Goal: Task Accomplishment & Management: Manage account settings

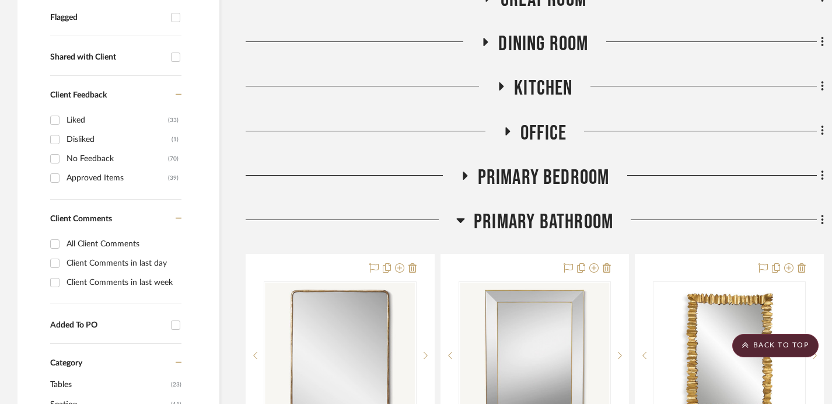
scroll to position [450, 0]
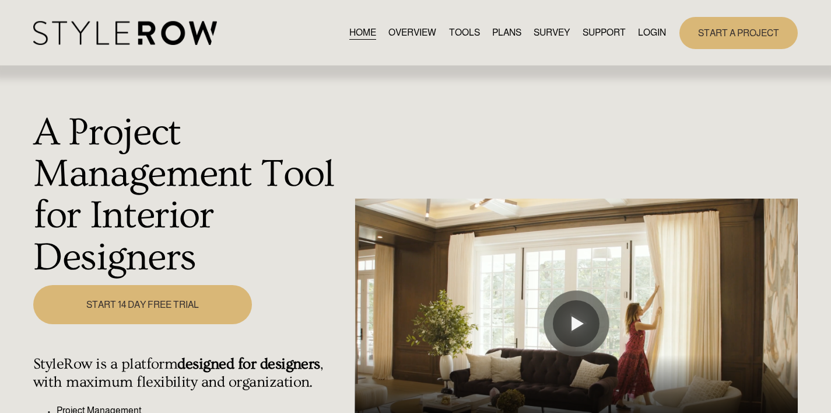
click at [661, 31] on link "LOGIN" at bounding box center [652, 33] width 28 height 16
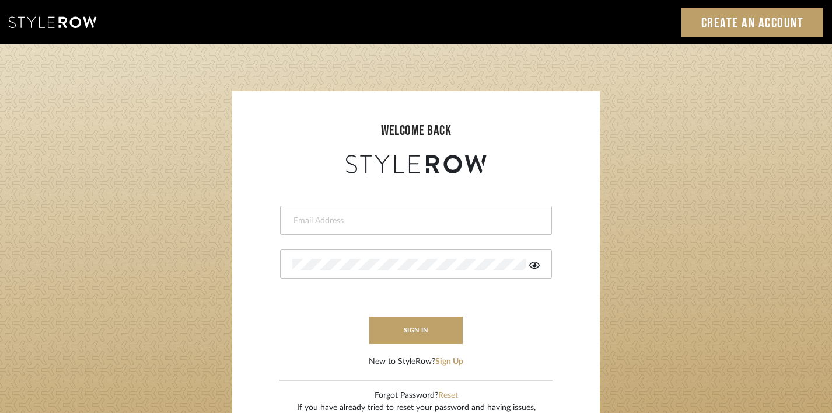
click at [436, 229] on div at bounding box center [416, 219] width 272 height 29
type input "keith@sbhomestagingdesign.com"
click at [409, 331] on button "sign in" at bounding box center [415, 329] width 93 height 27
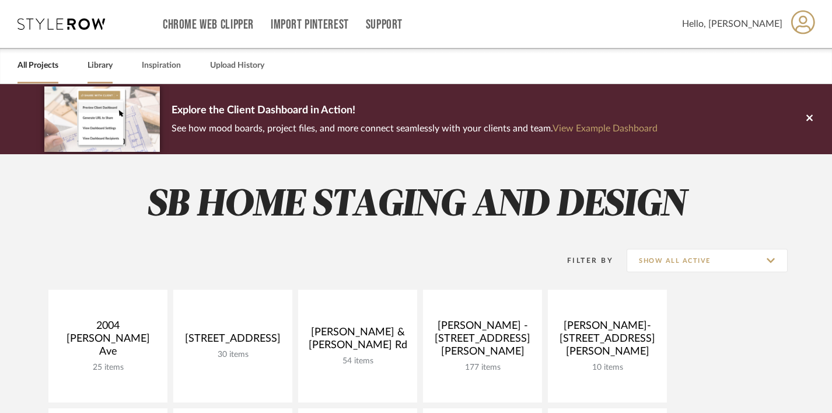
click at [107, 66] on link "Library" at bounding box center [100, 66] width 25 height 16
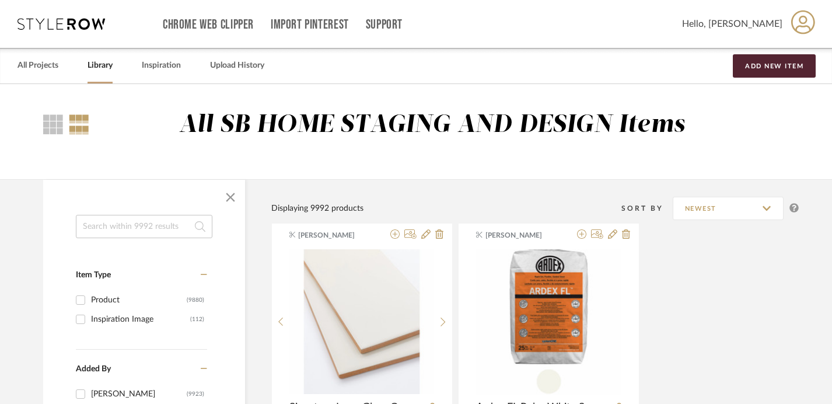
click at [143, 232] on input at bounding box center [144, 226] width 137 height 23
paste input "Ellen Large Mirror, Antique Brass Ellen Large Mirror, Antique Brass Ellen Large…"
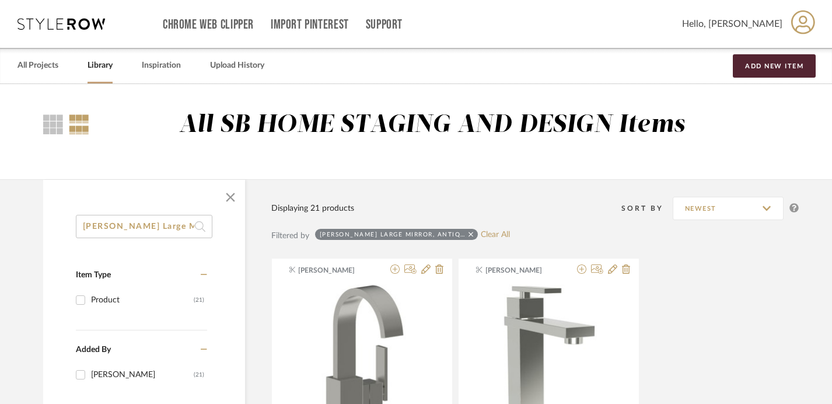
drag, startPoint x: 193, startPoint y: 228, endPoint x: 111, endPoint y: 228, distance: 81.1
click at [111, 228] on input "Ellen Large Mirror, Antique Brass Ellen Large Mirror, Antique Brass Ellen Large…" at bounding box center [144, 226] width 137 height 23
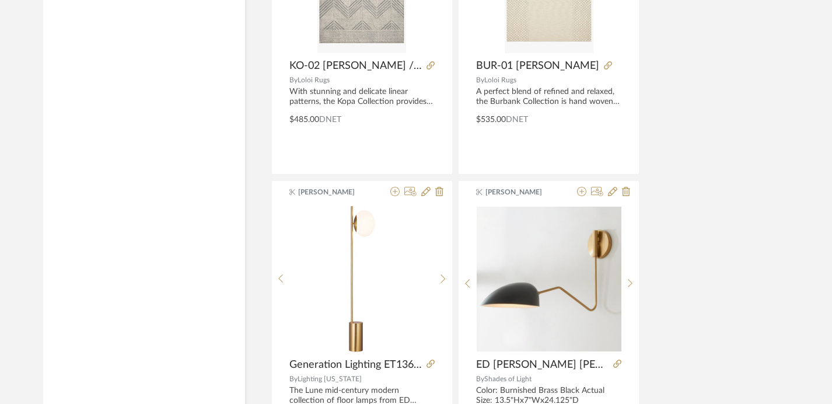
scroll to position [737, 0]
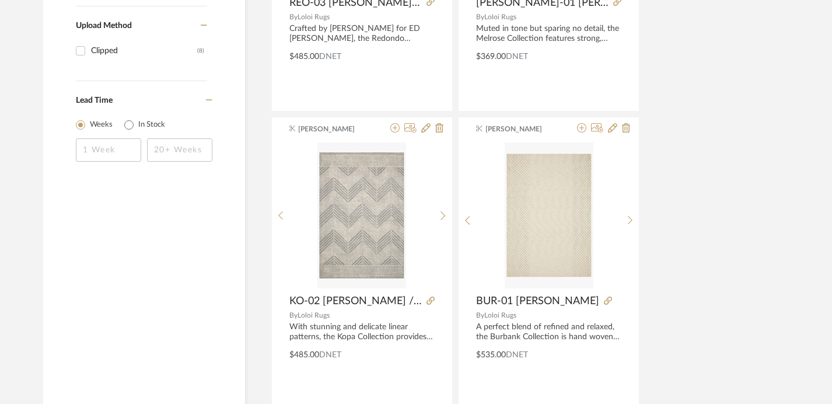
type input "Ellen"
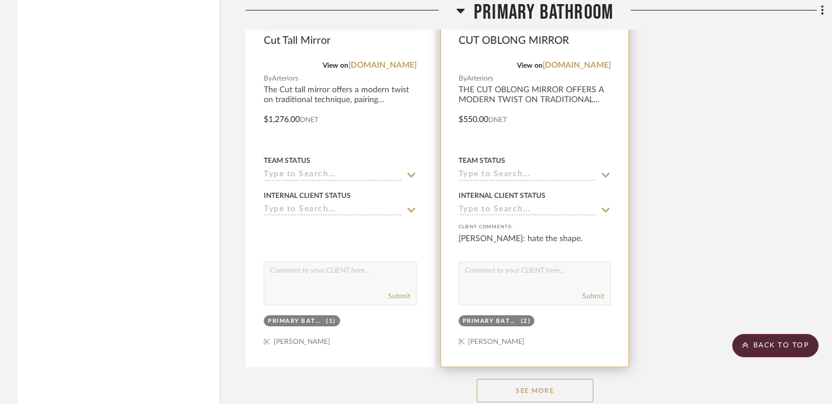
scroll to position [2057, 0]
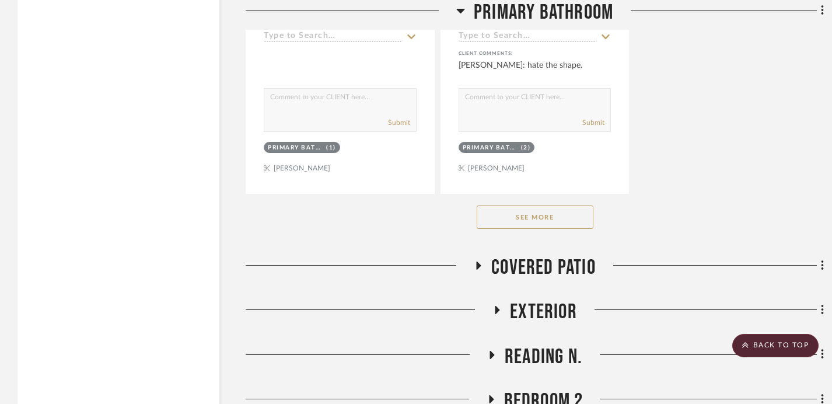
click at [537, 205] on button "See More" at bounding box center [535, 216] width 117 height 23
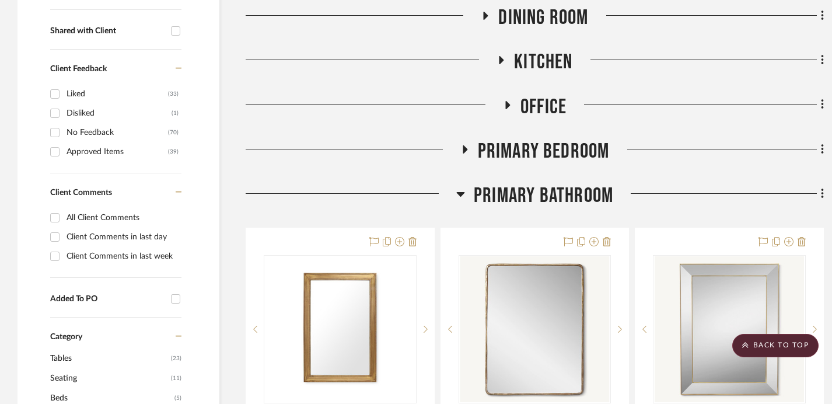
scroll to position [482, 0]
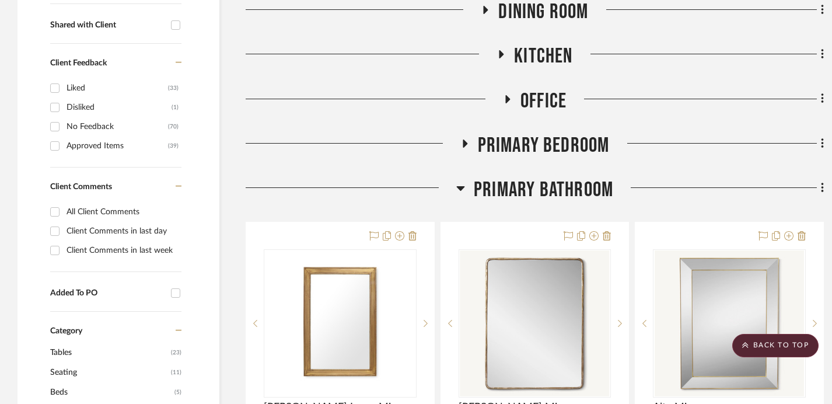
click at [465, 139] on icon at bounding box center [465, 143] width 5 height 8
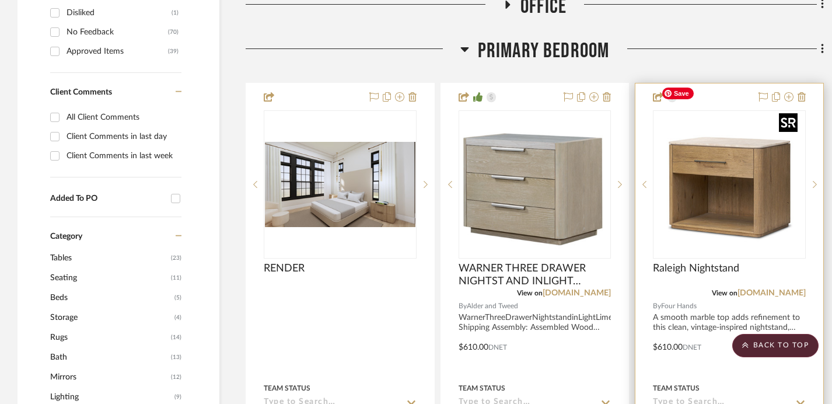
scroll to position [577, 0]
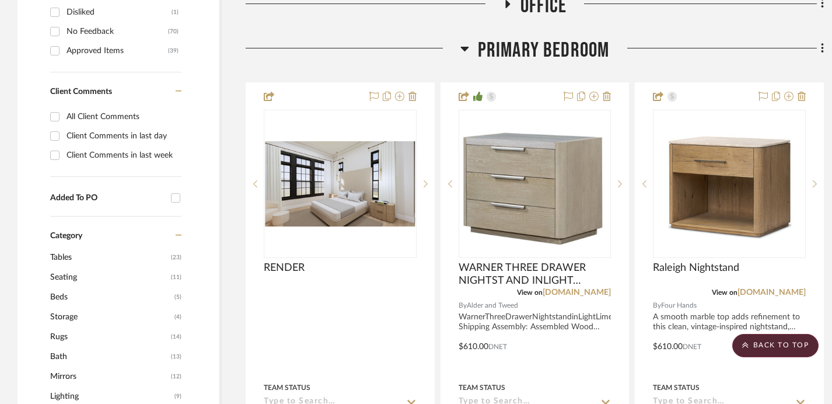
click at [462, 47] on icon at bounding box center [464, 49] width 8 height 5
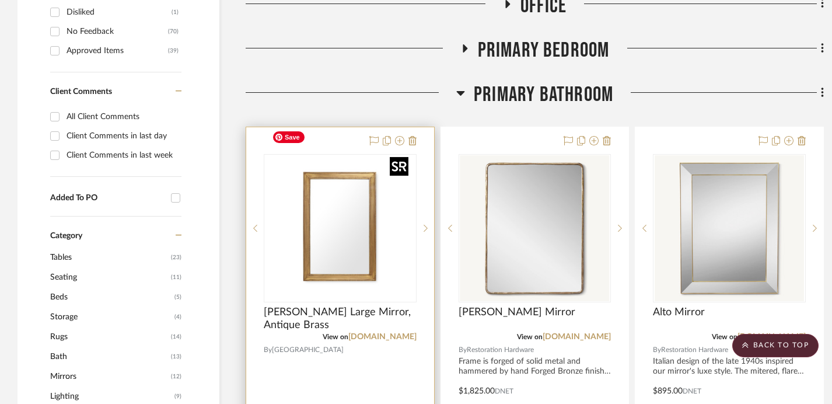
click at [352, 223] on img "0" at bounding box center [340, 228] width 146 height 146
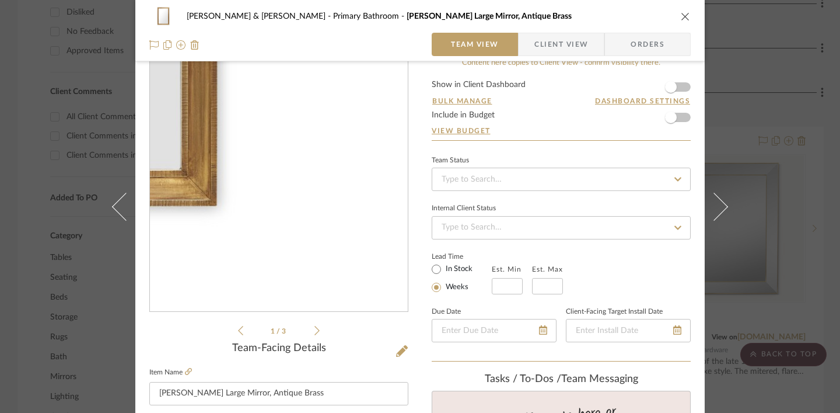
scroll to position [0, 0]
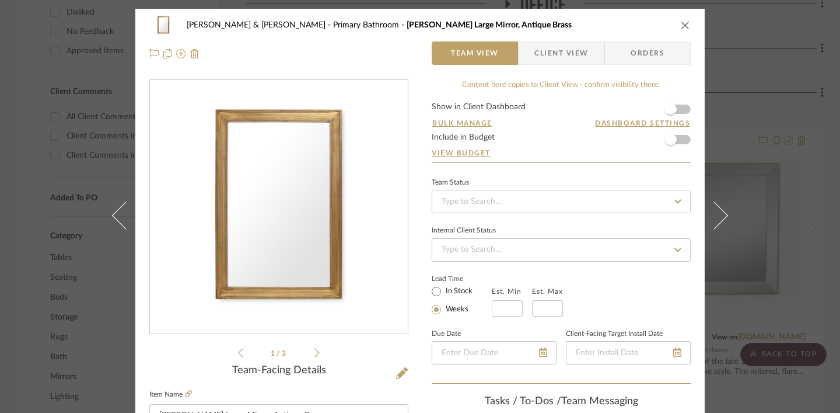
click at [684, 27] on icon "close" at bounding box center [685, 24] width 9 height 9
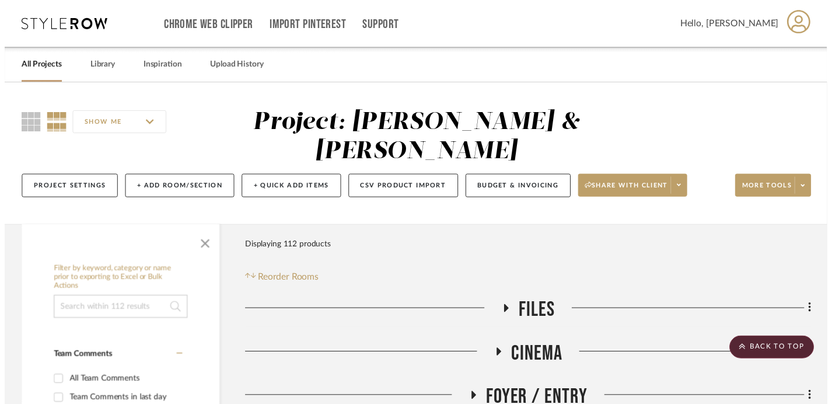
scroll to position [577, 0]
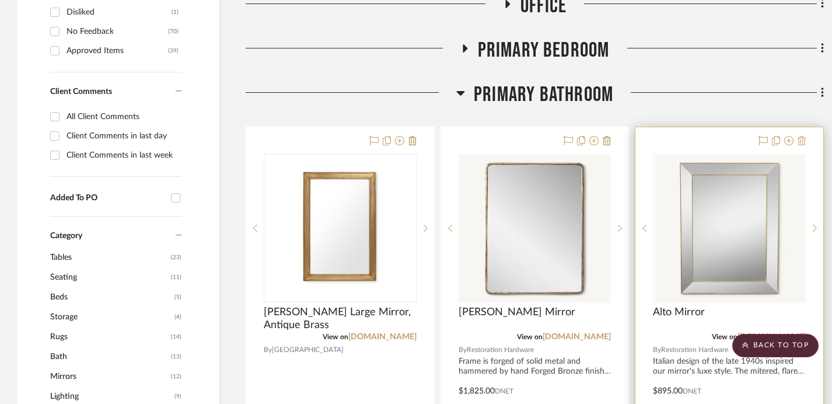
click at [805, 136] on icon at bounding box center [802, 140] width 8 height 9
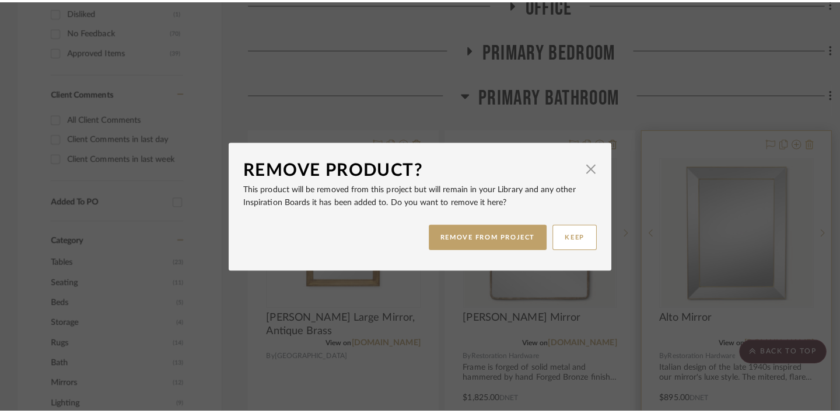
scroll to position [0, 0]
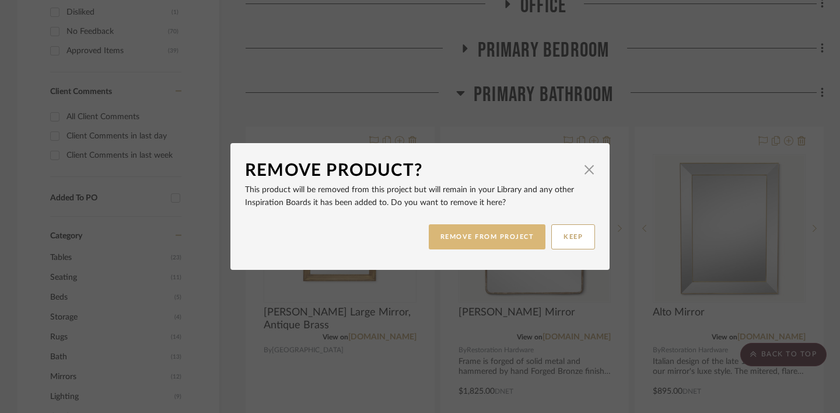
click at [529, 241] on button "REMOVE FROM PROJECT" at bounding box center [487, 236] width 117 height 25
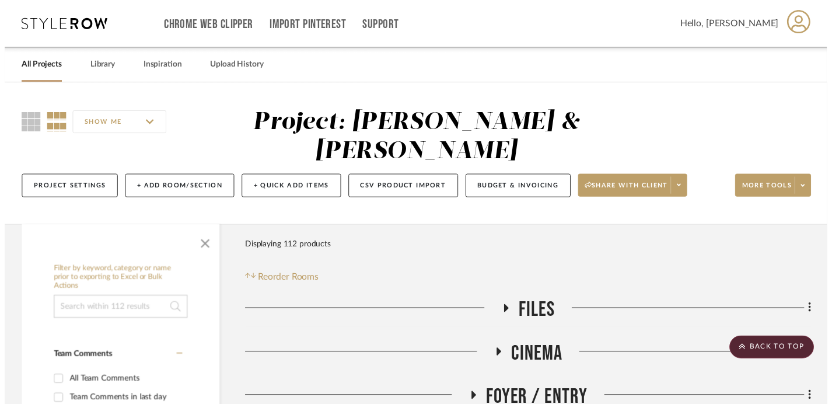
scroll to position [577, 0]
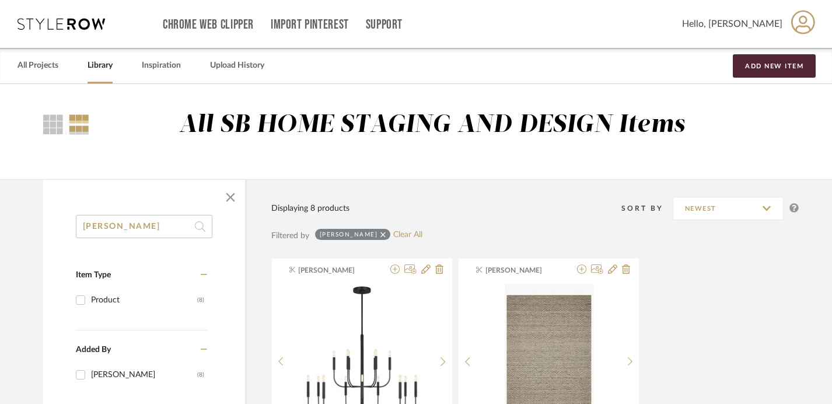
drag, startPoint x: 128, startPoint y: 223, endPoint x: 53, endPoint y: 249, distance: 79.7
type input "E"
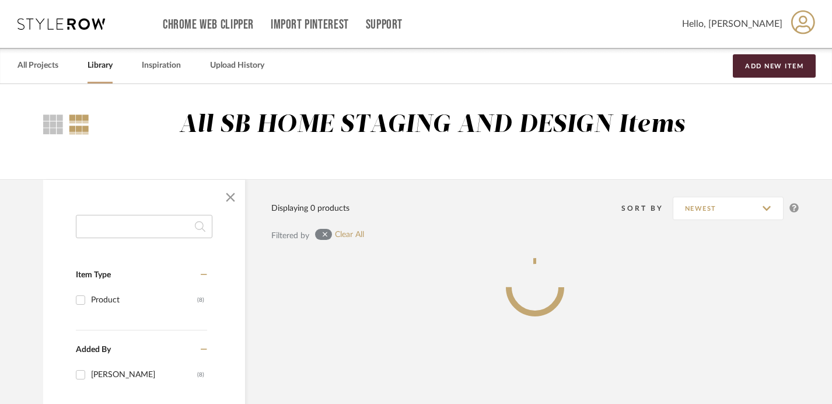
paste input "Brianza Mirror"
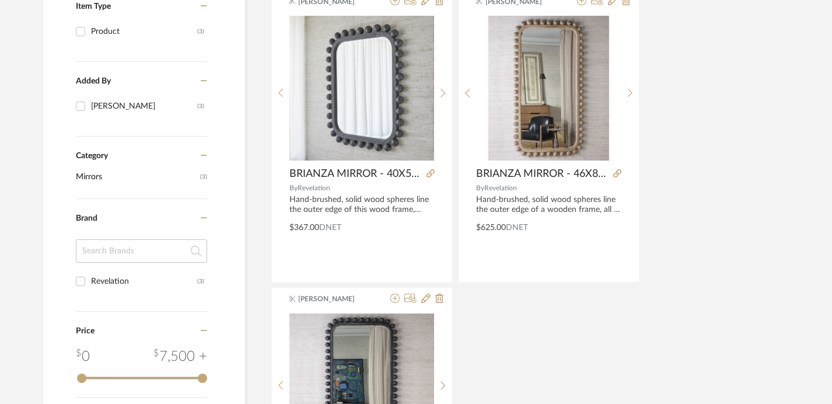
scroll to position [412, 0]
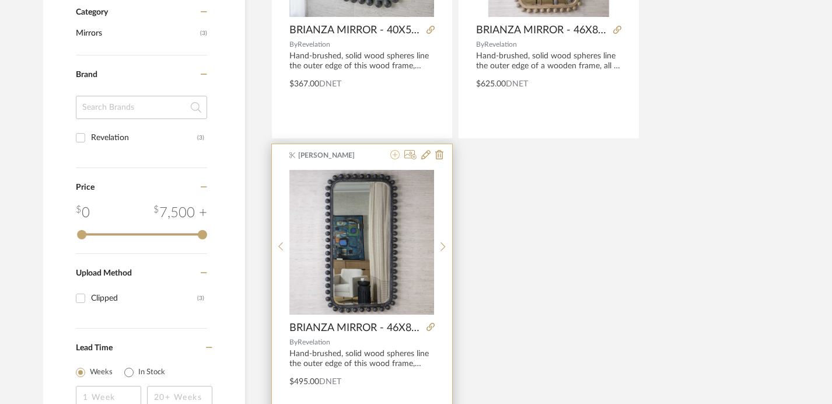
type input "Brianza Mirror"
click at [391, 157] on icon at bounding box center [394, 154] width 9 height 9
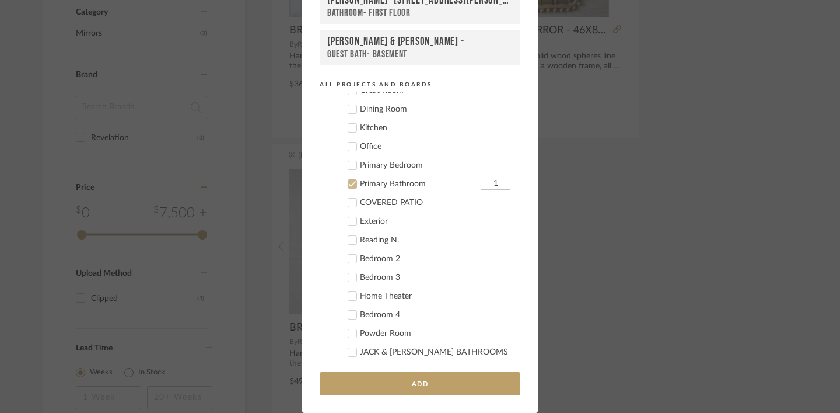
scroll to position [595, 0]
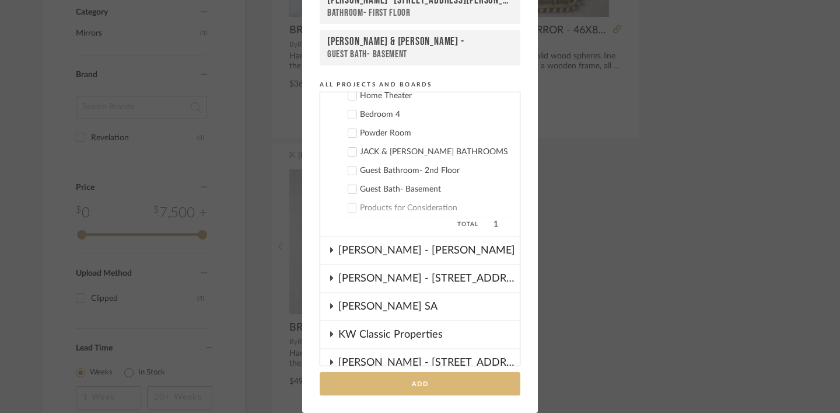
click at [428, 386] on button "Add" at bounding box center [420, 384] width 201 height 24
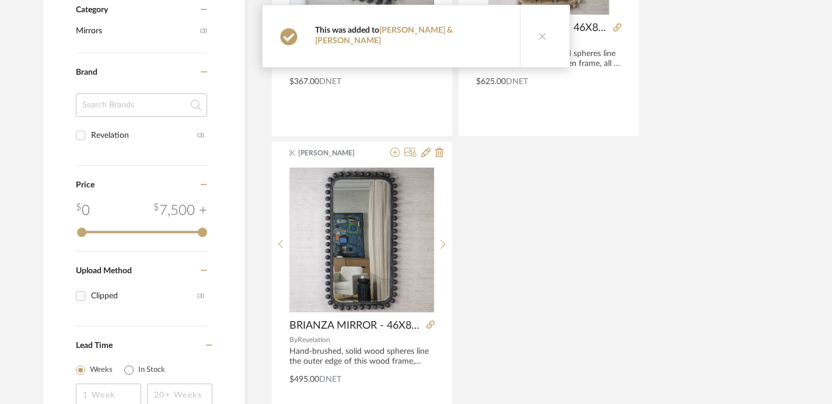
scroll to position [414, 0]
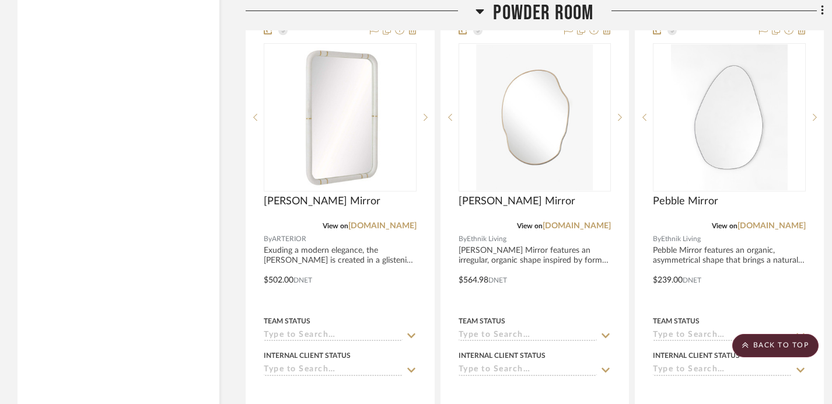
scroll to position [2728, 0]
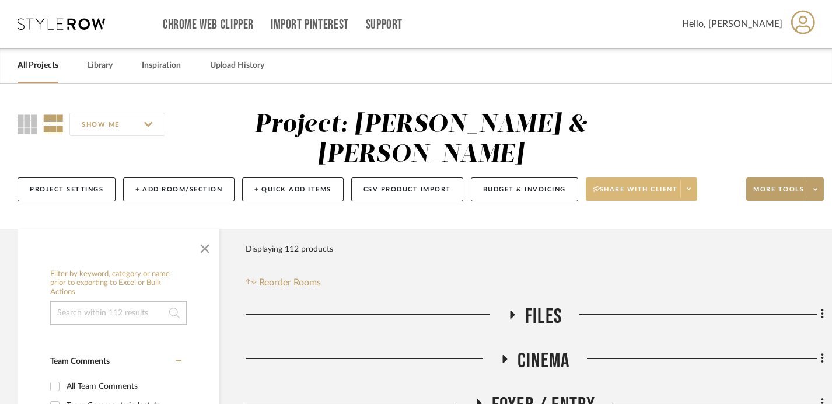
click at [691, 186] on icon at bounding box center [689, 189] width 4 height 6
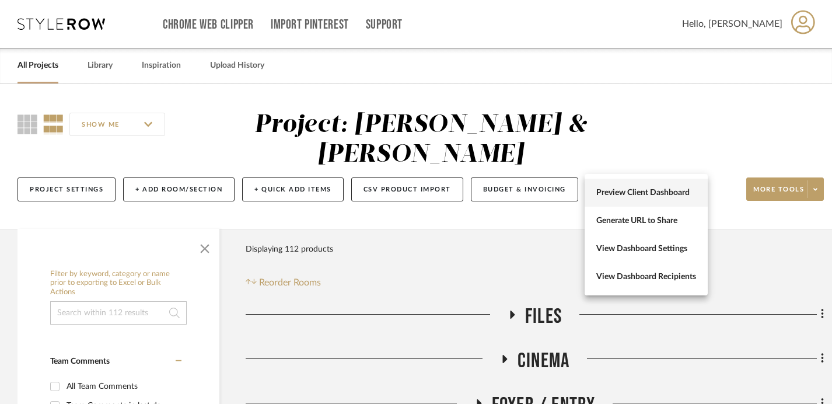
click at [647, 195] on span "Preview Client Dashboard" at bounding box center [646, 193] width 100 height 10
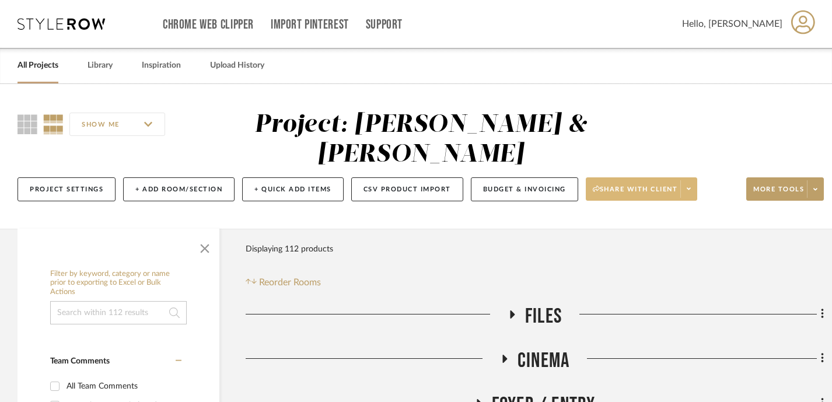
click at [46, 64] on link "All Projects" at bounding box center [38, 66] width 41 height 16
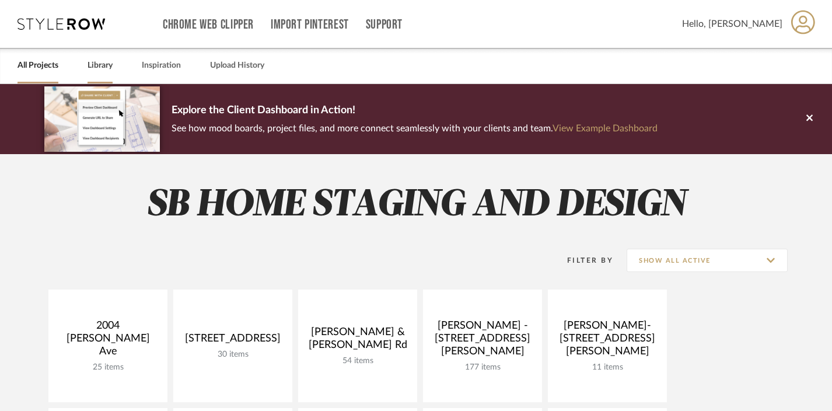
click at [107, 65] on link "Library" at bounding box center [100, 66] width 25 height 16
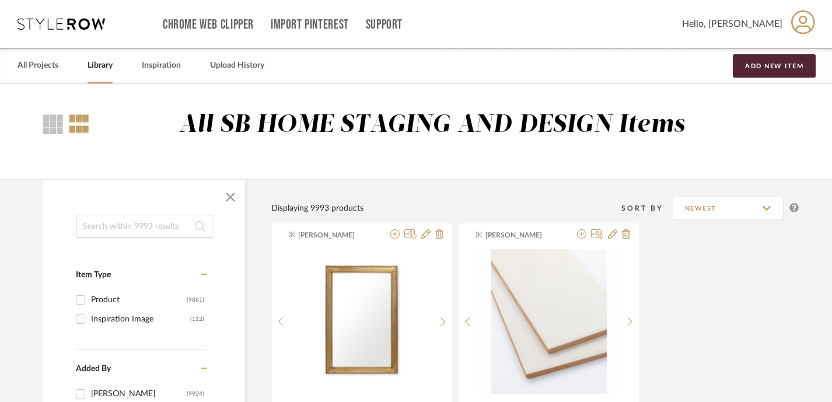
click at [97, 221] on input at bounding box center [144, 226] width 137 height 23
paste input "Beretta"
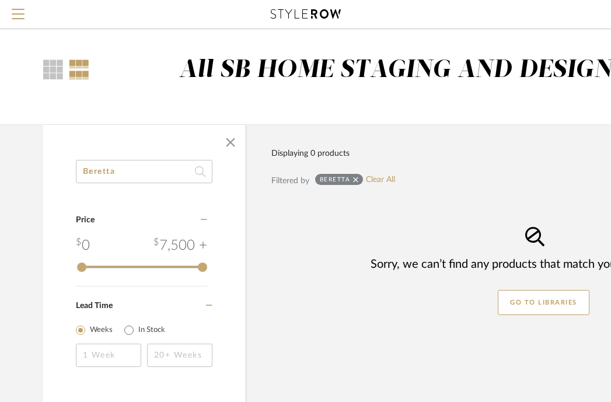
drag, startPoint x: 134, startPoint y: 172, endPoint x: 86, endPoint y: 172, distance: 47.3
click at [86, 172] on input "Beretta" at bounding box center [144, 171] width 137 height 23
drag, startPoint x: 128, startPoint y: 173, endPoint x: 41, endPoint y: 172, distance: 86.9
click at [41, 172] on div "Brennan Category Price 0 7,500 + 0 7500 Lead Time Weeks In Stock Displaying 0 p…" at bounding box center [420, 328] width 789 height 408
paste input "Anemoi"
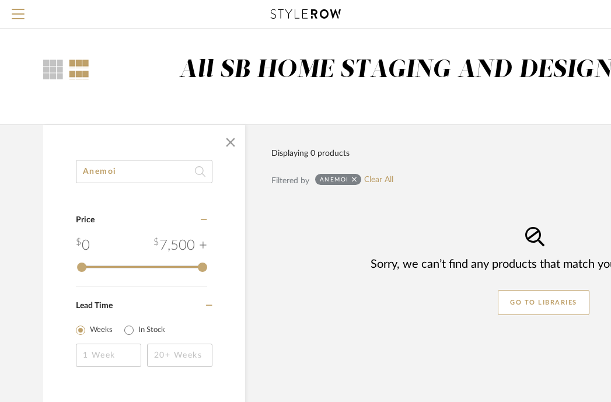
type input "Anemoi"
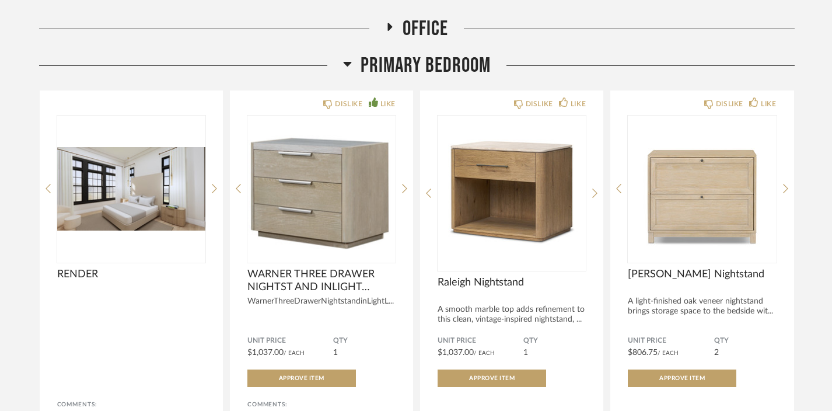
scroll to position [1630, 0]
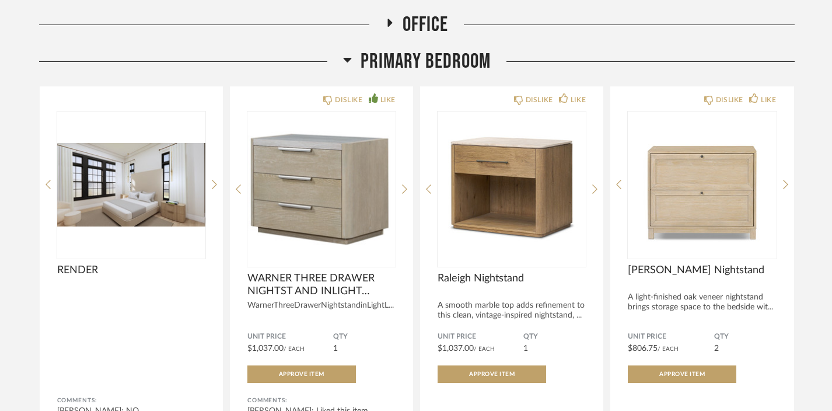
click at [349, 64] on icon at bounding box center [347, 60] width 9 height 14
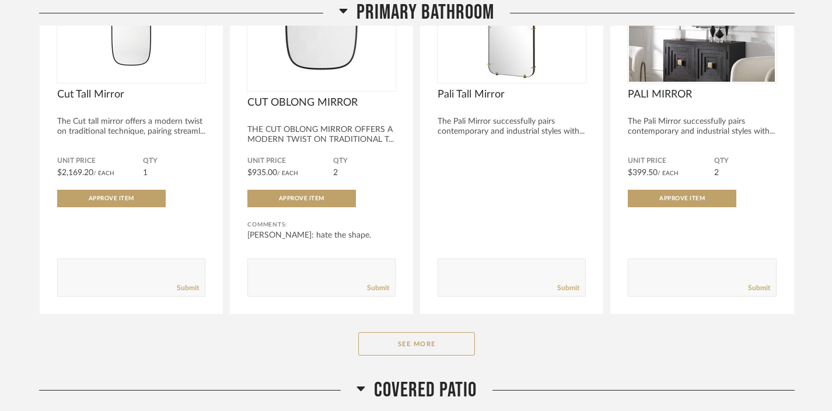
scroll to position [1845, 0]
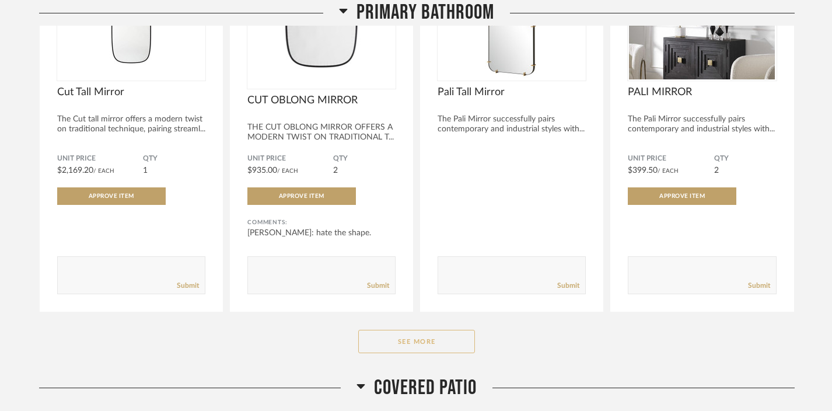
click at [422, 348] on button "See More" at bounding box center [416, 341] width 117 height 23
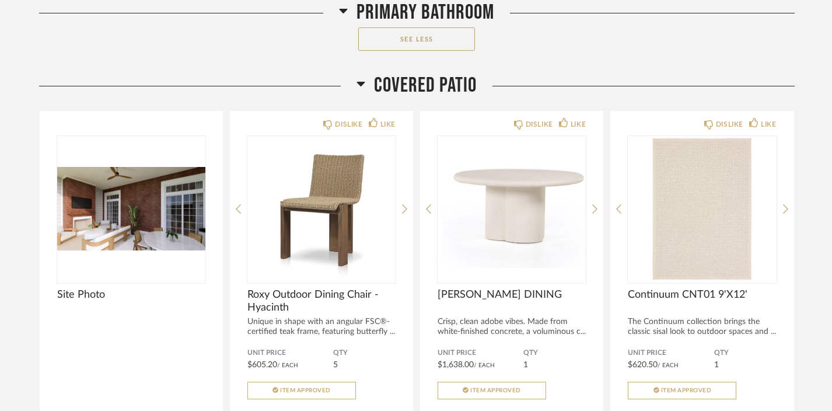
scroll to position [2917, 0]
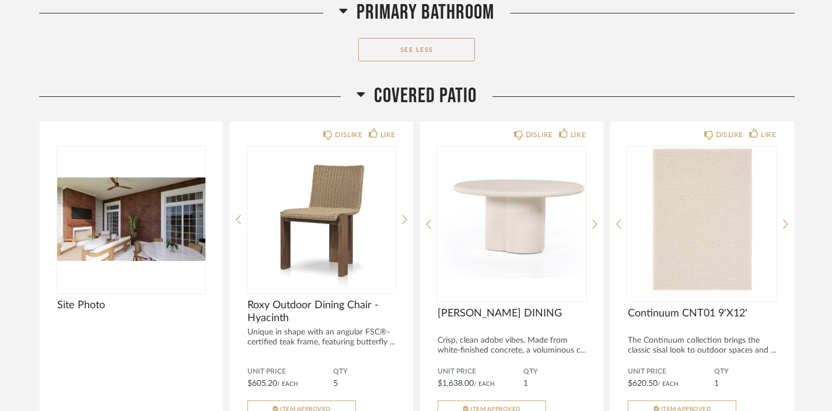
click at [358, 96] on icon at bounding box center [361, 94] width 8 height 5
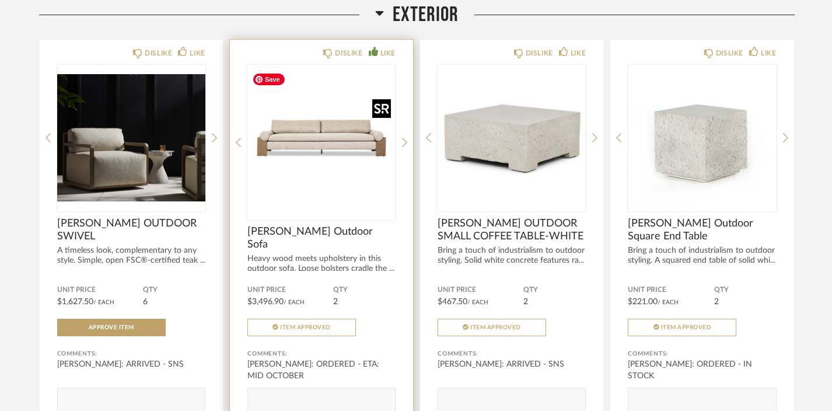
scroll to position [3039, 0]
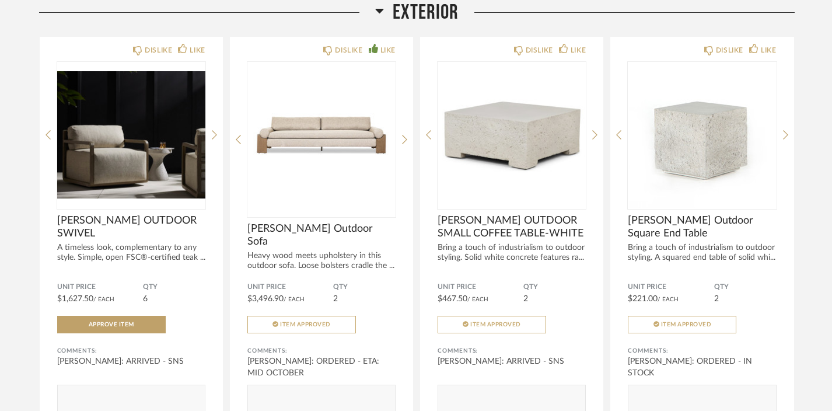
click at [379, 13] on icon at bounding box center [379, 11] width 8 height 5
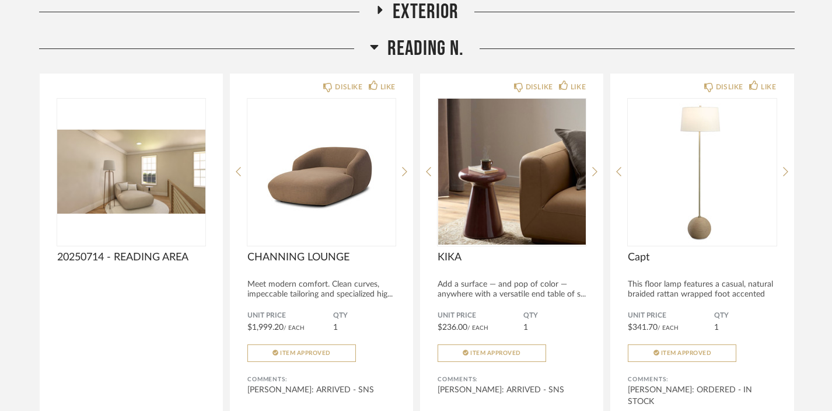
click at [372, 54] on icon at bounding box center [374, 47] width 9 height 14
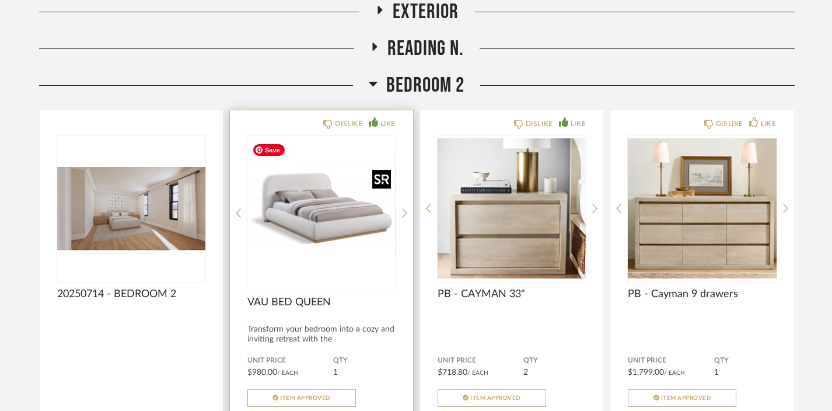
scroll to position [3079, 0]
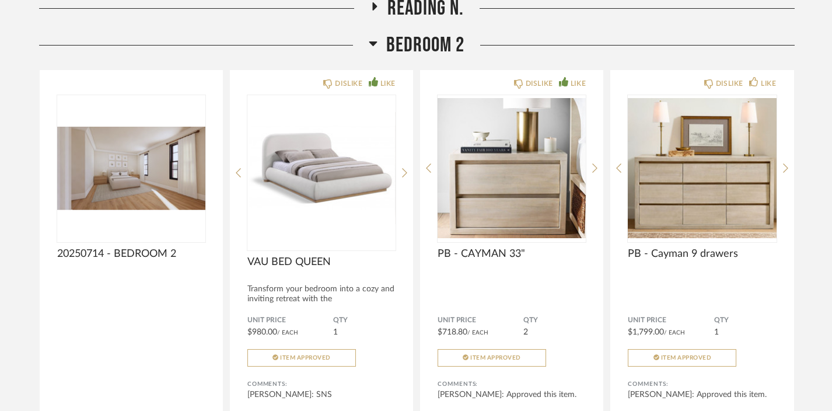
click at [373, 46] on icon at bounding box center [373, 43] width 8 height 5
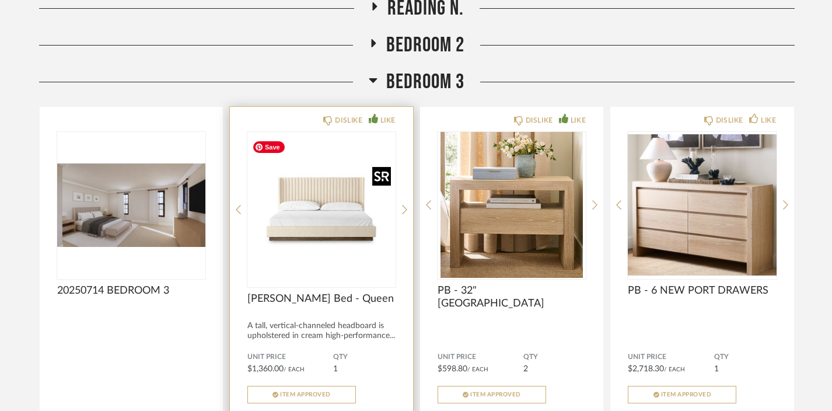
scroll to position [3129, 0]
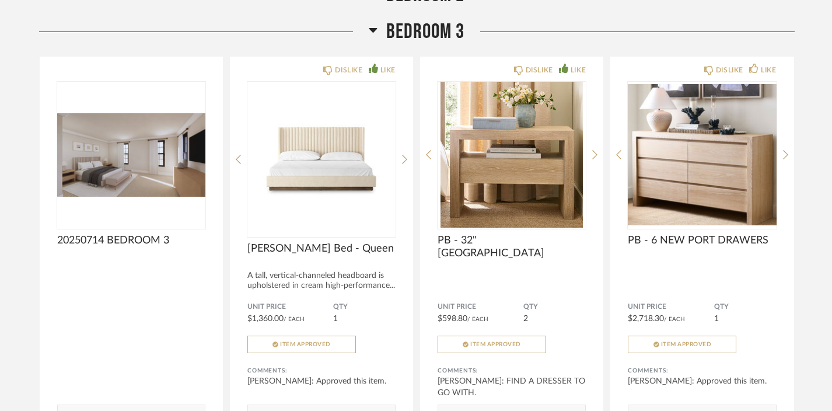
click at [376, 36] on icon at bounding box center [373, 30] width 9 height 14
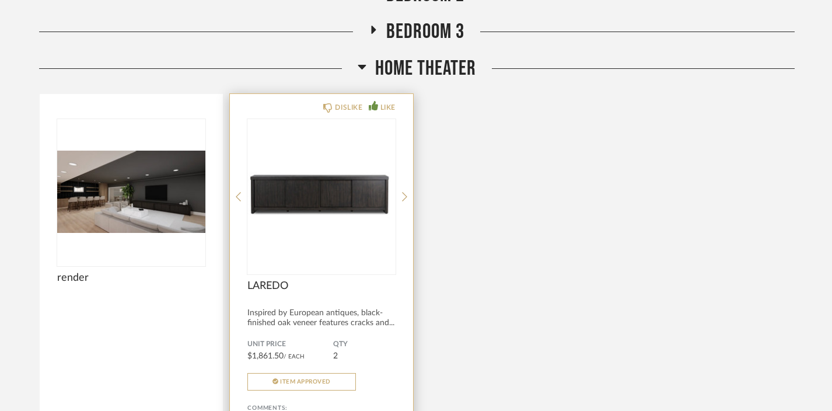
scroll to position [3179, 0]
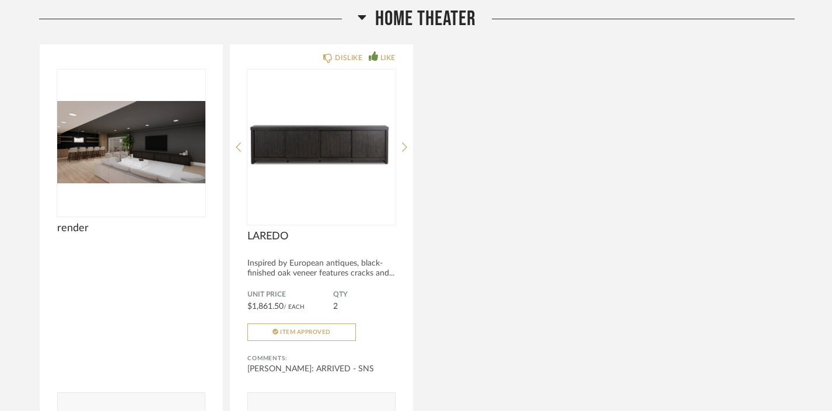
click at [364, 21] on icon at bounding box center [362, 17] width 9 height 14
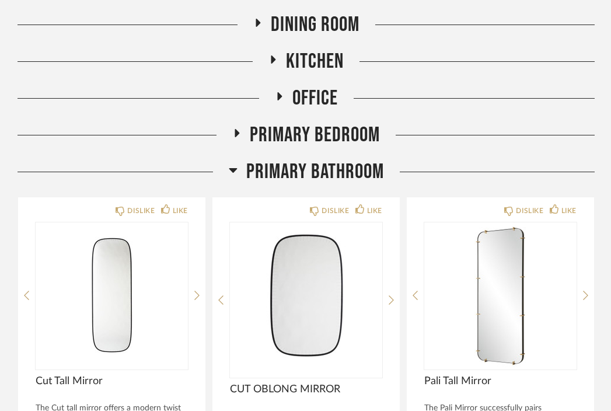
scroll to position [2385, 0]
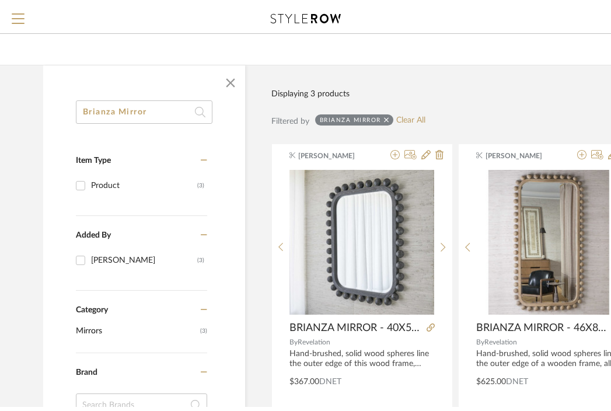
scroll to position [65, 0]
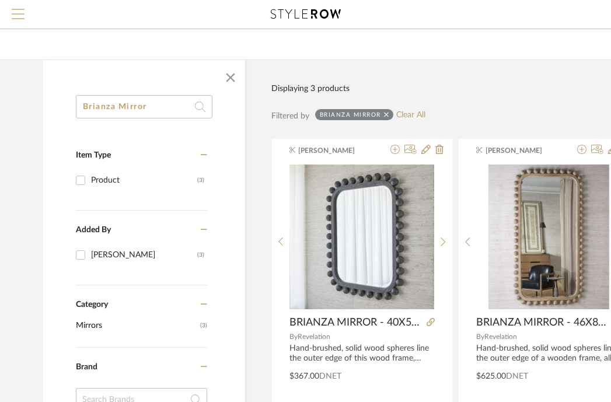
click at [23, 15] on span "Menu" at bounding box center [18, 18] width 13 height 18
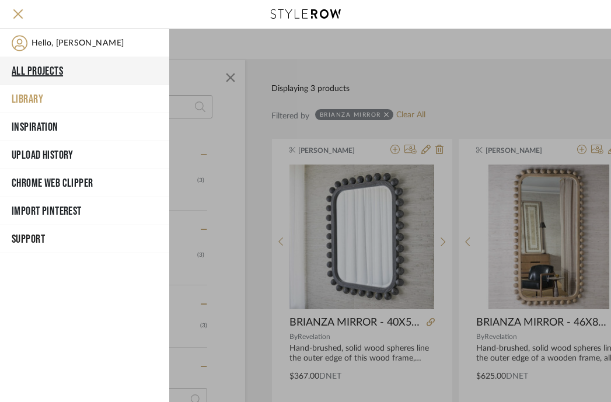
click at [32, 69] on button "All Projects" at bounding box center [84, 71] width 169 height 28
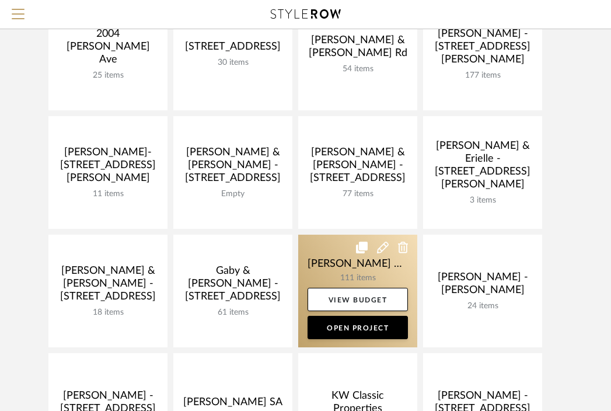
click at [358, 280] on link at bounding box center [357, 291] width 119 height 113
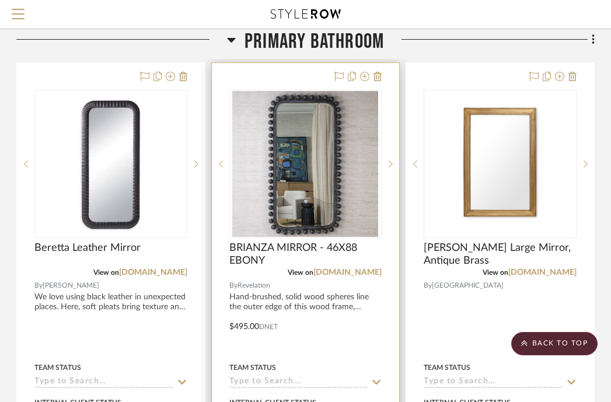
scroll to position [587, 229]
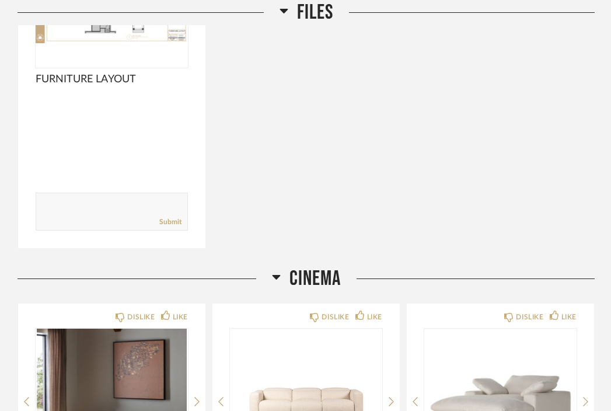
scroll to position [365, 0]
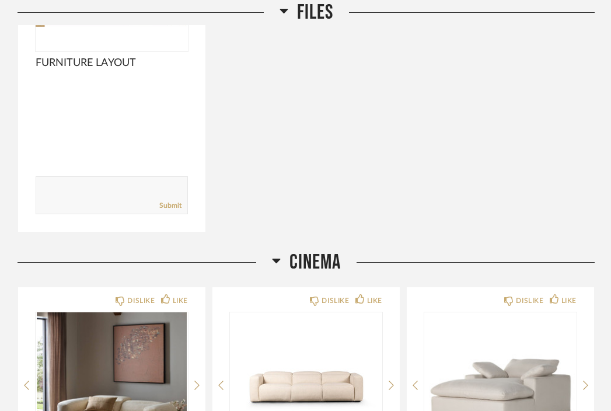
click at [277, 253] on icon at bounding box center [276, 260] width 9 height 14
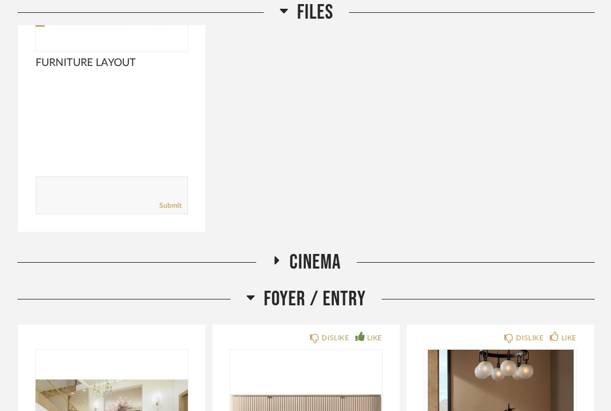
click at [252, 290] on icon at bounding box center [250, 297] width 9 height 14
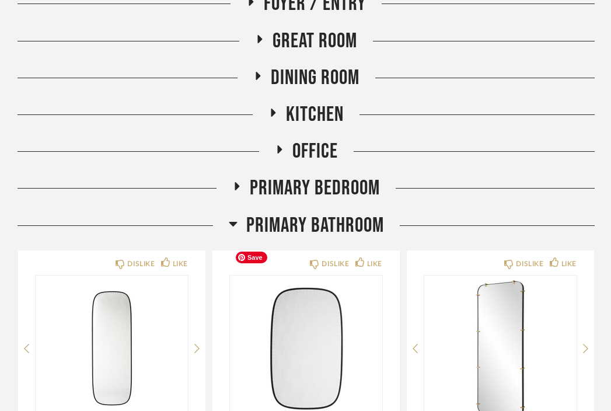
scroll to position [737, 0]
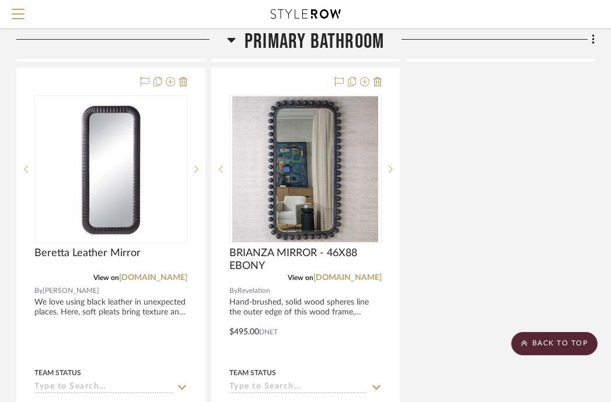
scroll to position [1634, 229]
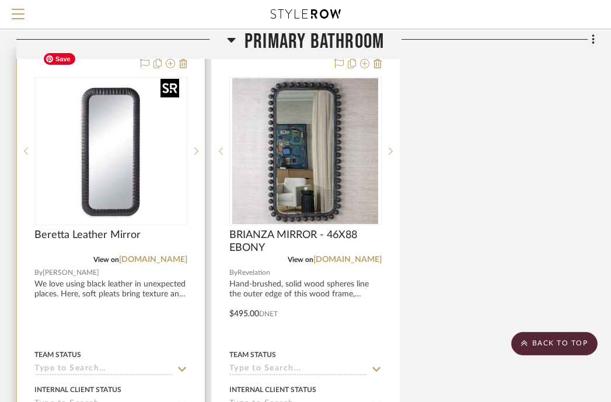
click at [146, 180] on img "0" at bounding box center [111, 151] width 146 height 146
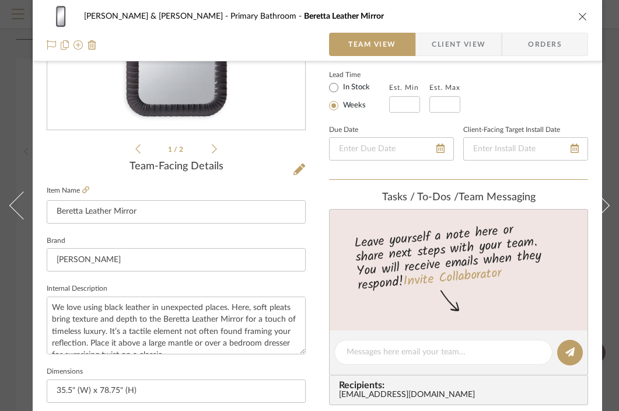
scroll to position [266, 0]
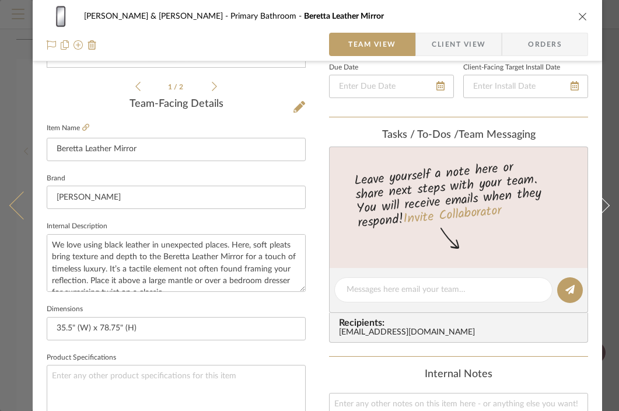
click at [1, 90] on button at bounding box center [16, 205] width 33 height 411
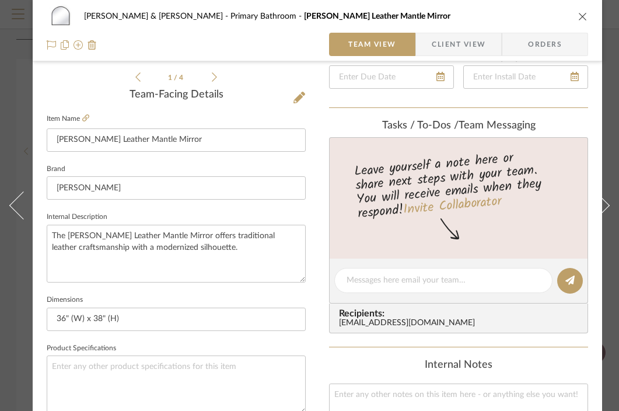
scroll to position [276, 0]
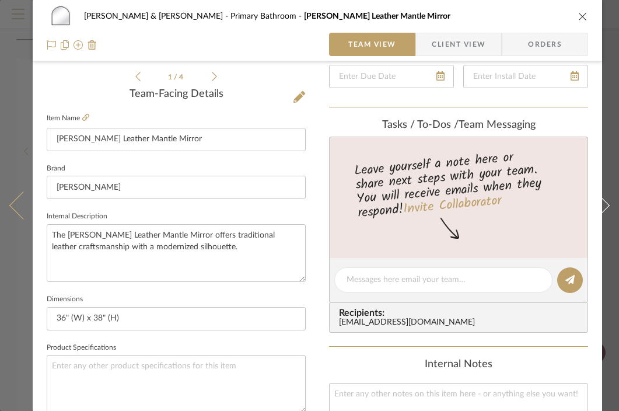
click at [24, 201] on icon at bounding box center [23, 205] width 28 height 28
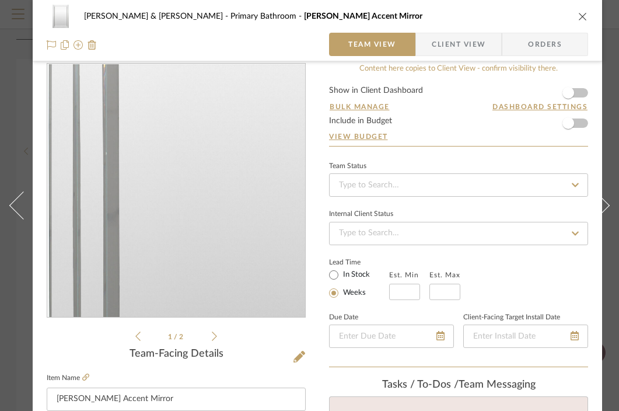
scroll to position [0, 0]
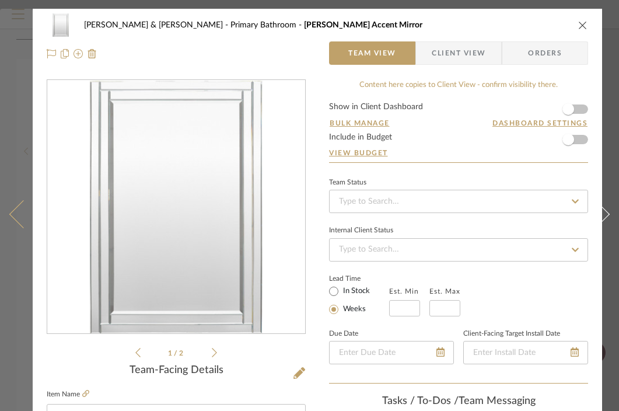
click at [19, 215] on icon at bounding box center [23, 214] width 28 height 28
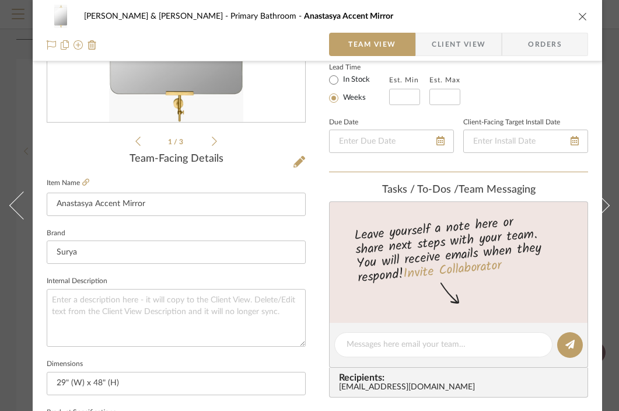
scroll to position [215, 0]
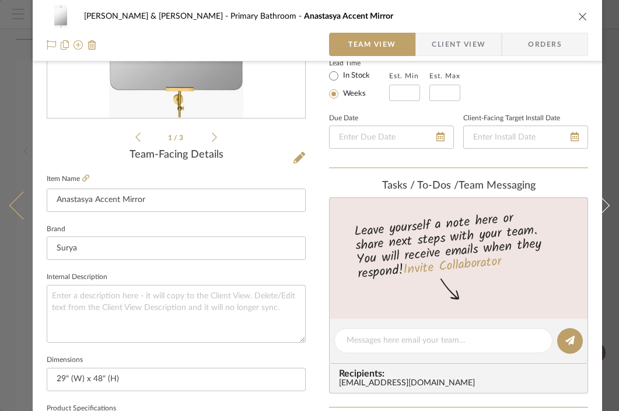
click at [20, 200] on icon at bounding box center [23, 205] width 28 height 28
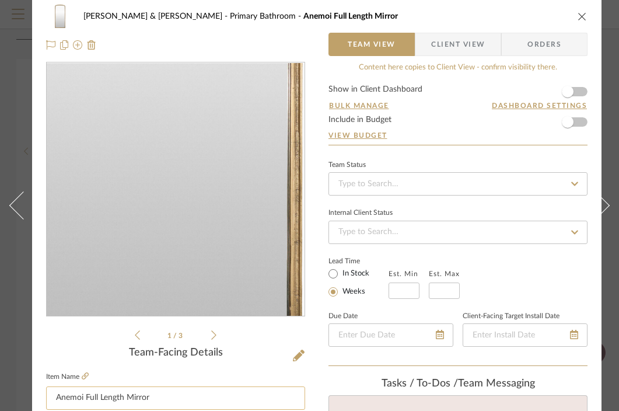
scroll to position [0, 1]
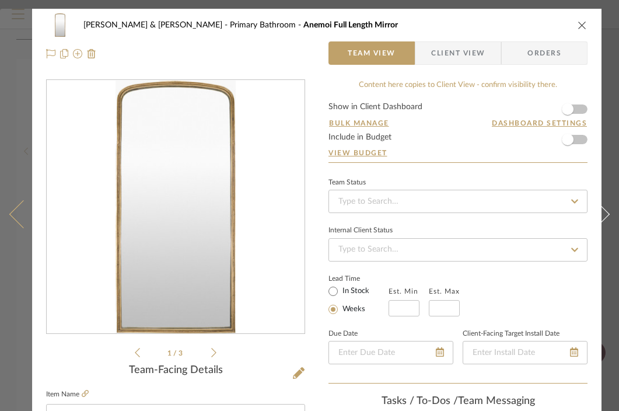
click at [21, 217] on icon at bounding box center [23, 214] width 28 height 28
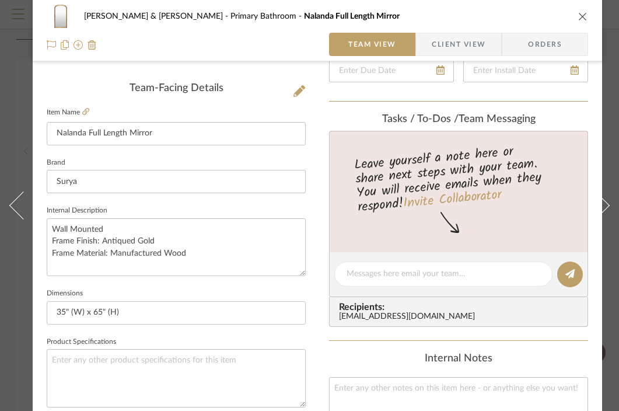
scroll to position [0, 0]
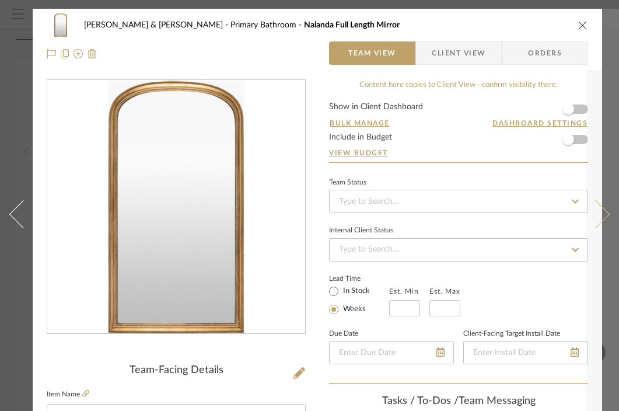
click at [599, 212] on icon at bounding box center [596, 214] width 28 height 28
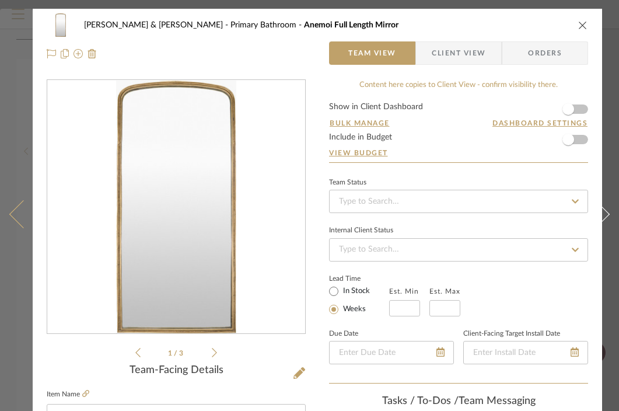
click at [19, 215] on icon at bounding box center [23, 214] width 28 height 28
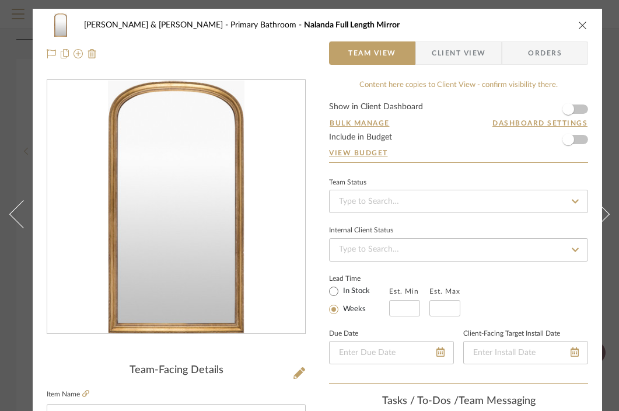
click at [19, 214] on icon at bounding box center [23, 214] width 28 height 28
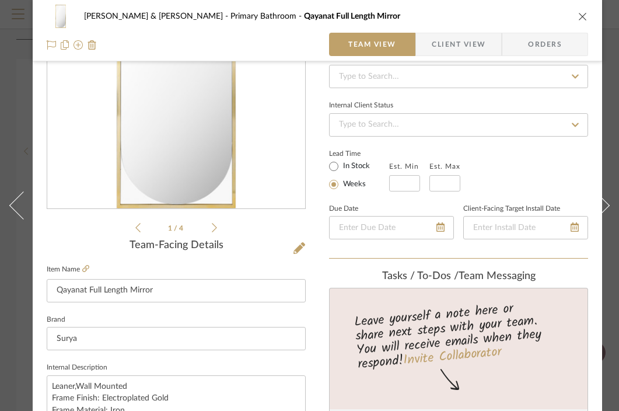
scroll to position [206, 0]
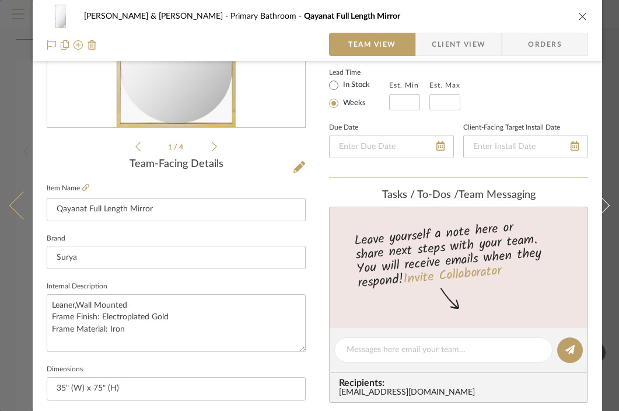
click at [15, 205] on icon at bounding box center [23, 205] width 28 height 28
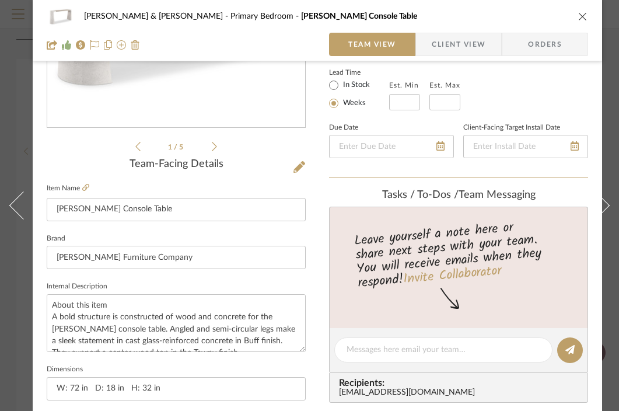
click at [589, 15] on div "[PERSON_NAME] & [PERSON_NAME] Primary Bedroom [PERSON_NAME] Console Table Team …" at bounding box center [317, 30] width 569 height 61
click at [583, 16] on icon "close" at bounding box center [582, 16] width 9 height 9
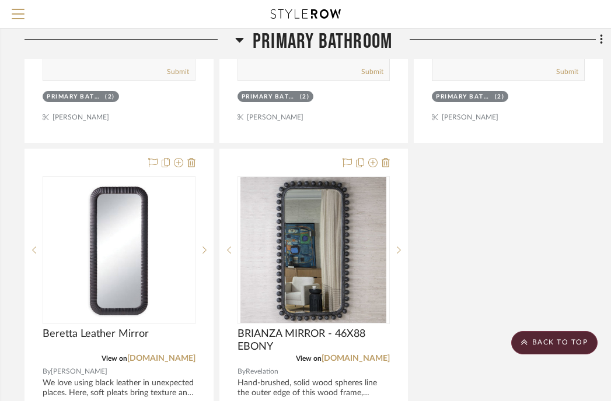
scroll to position [1535, 221]
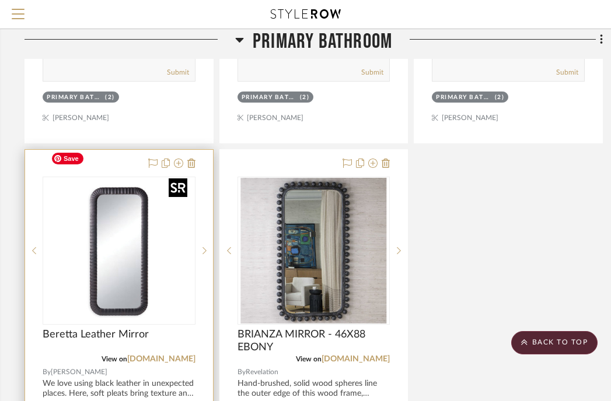
click at [123, 189] on img "0" at bounding box center [119, 251] width 146 height 146
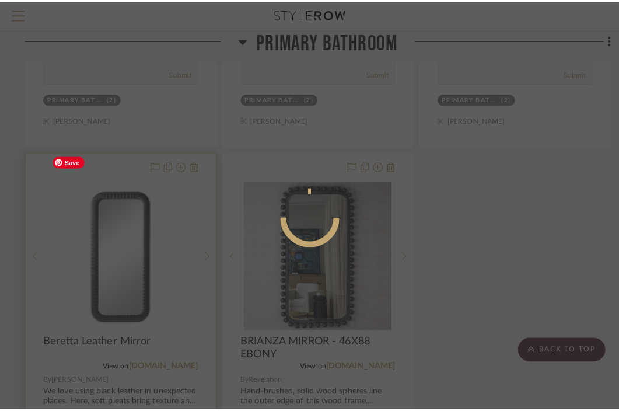
scroll to position [0, 0]
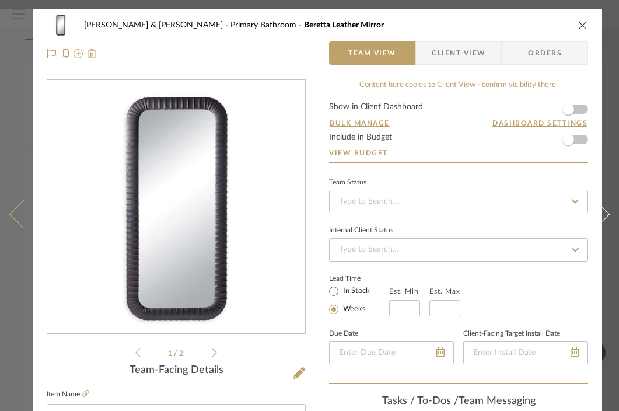
click at [22, 213] on icon at bounding box center [23, 214] width 28 height 28
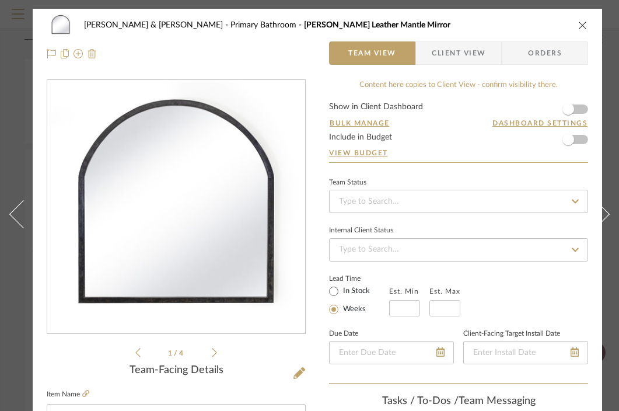
click at [91, 55] on img at bounding box center [92, 53] width 9 height 9
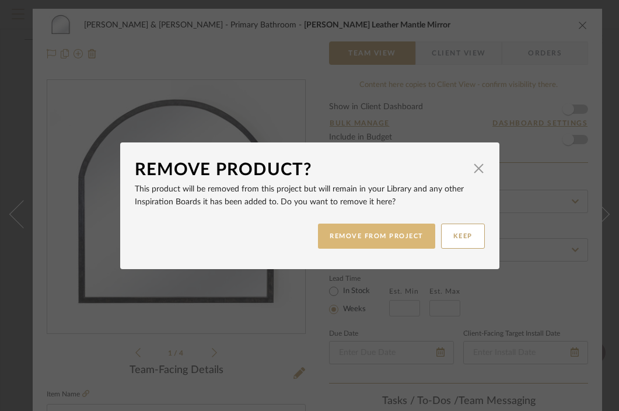
click at [371, 240] on button "REMOVE FROM PROJECT" at bounding box center [376, 235] width 117 height 25
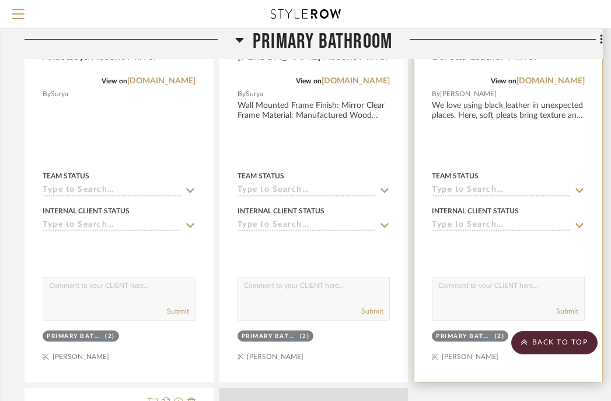
scroll to position [1273, 221]
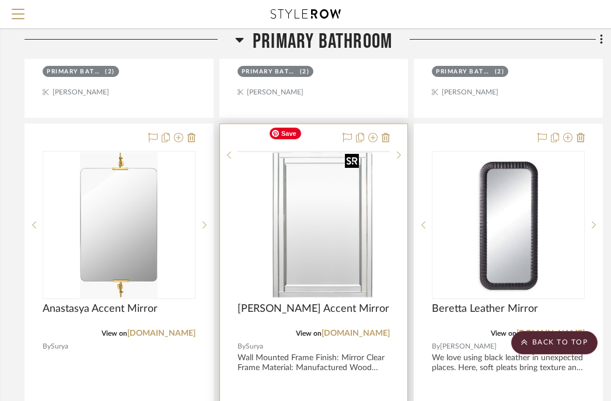
click at [0, 0] on img at bounding box center [0, 0] width 0 height 0
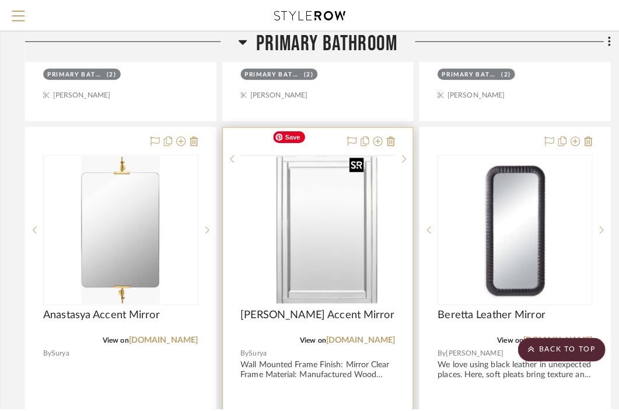
scroll to position [0, 0]
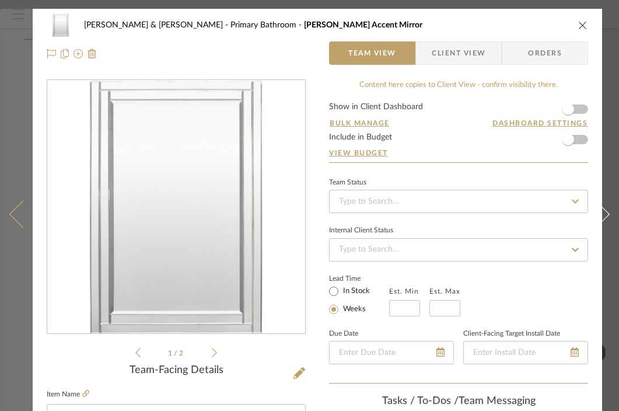
click at [12, 214] on icon at bounding box center [23, 214] width 28 height 28
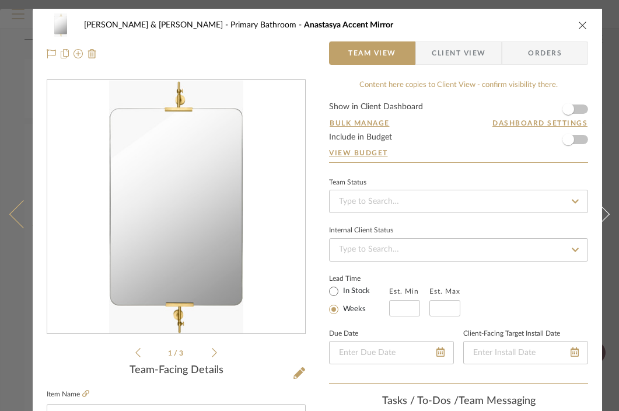
click at [17, 214] on icon at bounding box center [23, 214] width 28 height 28
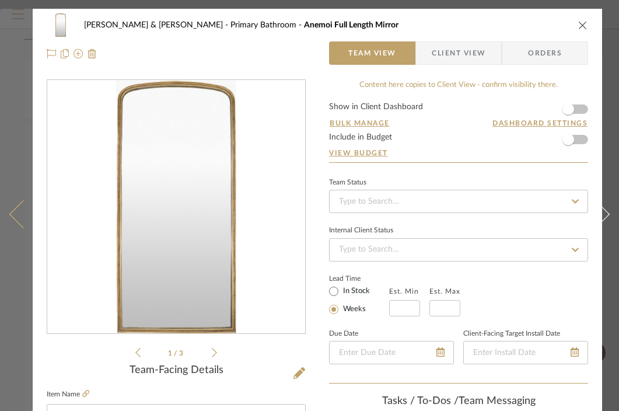
click at [17, 214] on icon at bounding box center [23, 214] width 28 height 28
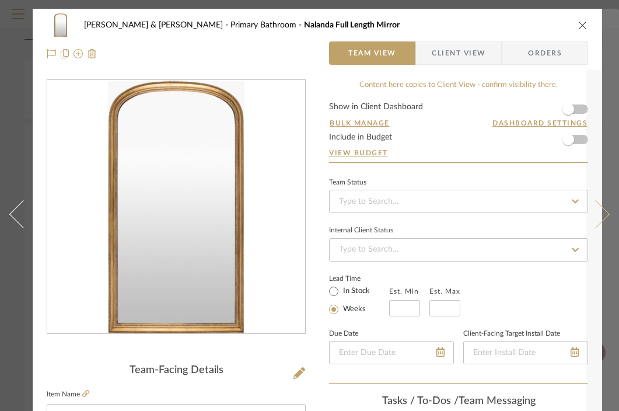
click at [599, 222] on button at bounding box center [602, 214] width 33 height 411
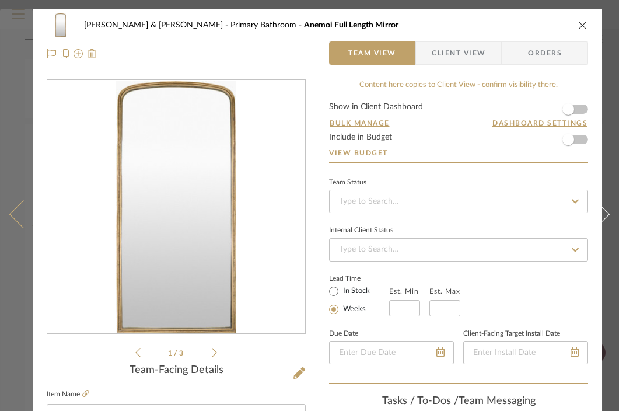
click at [20, 214] on icon at bounding box center [23, 214] width 28 height 28
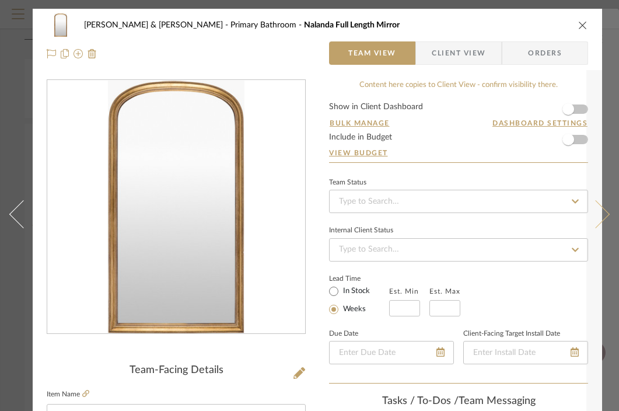
click at [600, 222] on button at bounding box center [602, 214] width 33 height 411
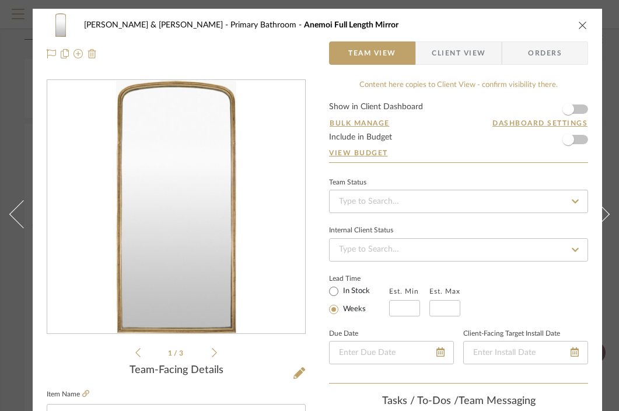
click at [92, 55] on img at bounding box center [92, 53] width 9 height 9
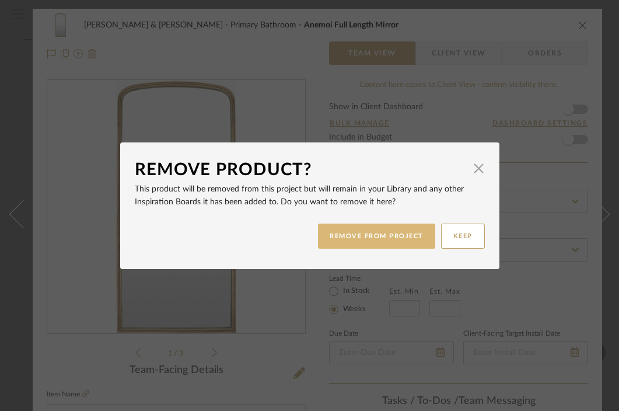
click at [335, 235] on button "REMOVE FROM PROJECT" at bounding box center [376, 235] width 117 height 25
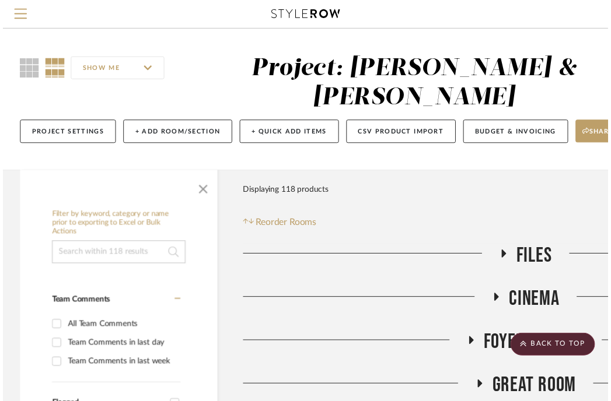
scroll to position [1043, 221]
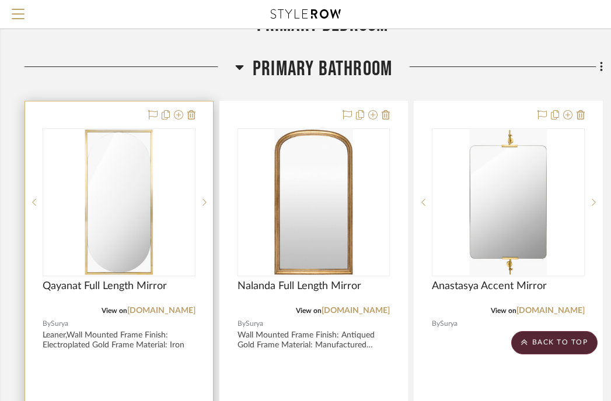
click at [132, 130] on img "0" at bounding box center [119, 203] width 69 height 146
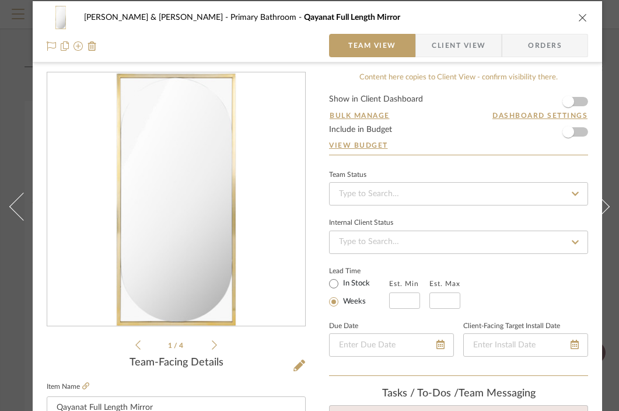
scroll to position [6, 0]
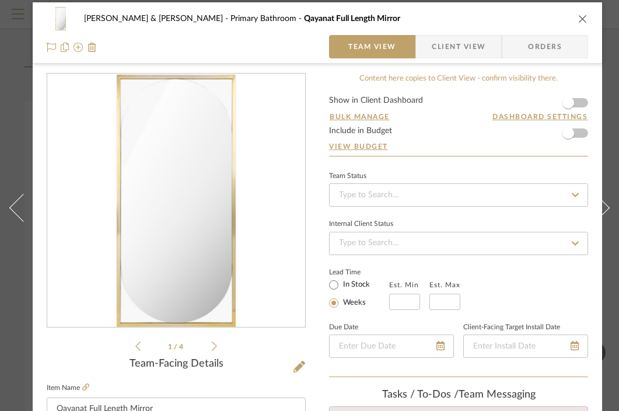
click at [583, 19] on icon "close" at bounding box center [582, 18] width 9 height 9
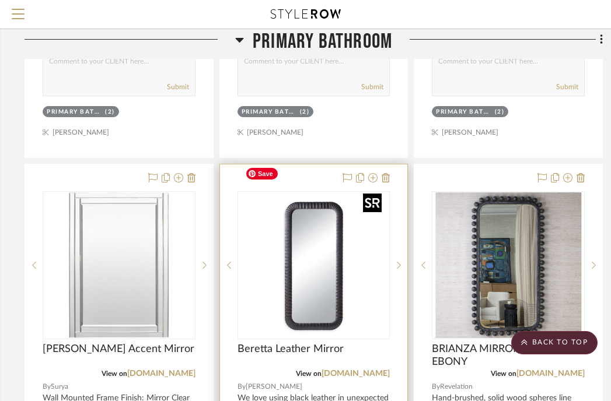
scroll to position [1005, 221]
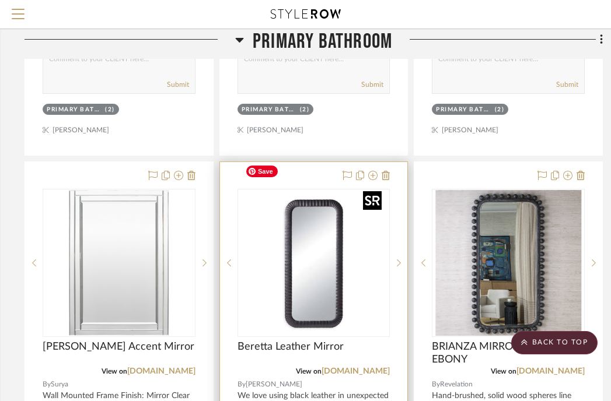
click at [323, 195] on img "0" at bounding box center [313, 263] width 146 height 146
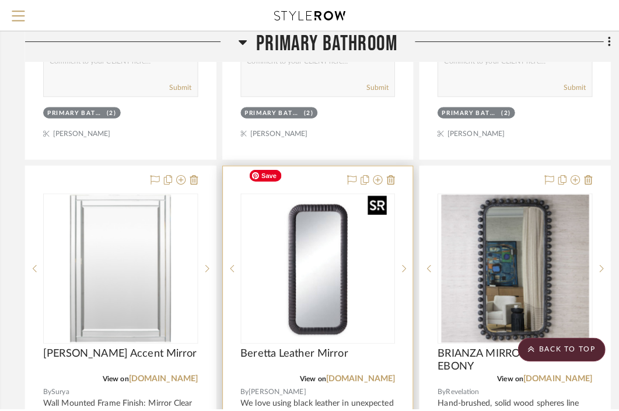
scroll to position [0, 0]
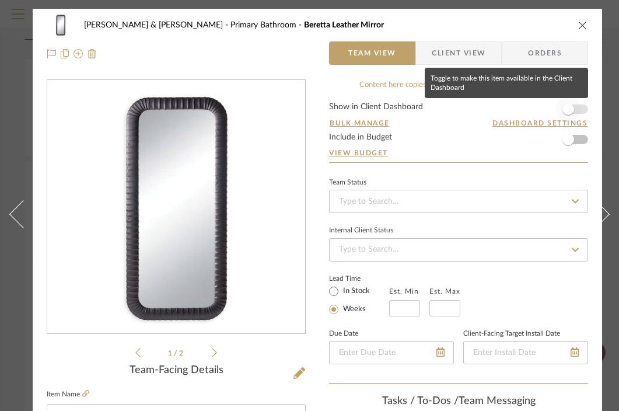
click at [567, 110] on span "button" at bounding box center [568, 109] width 12 height 12
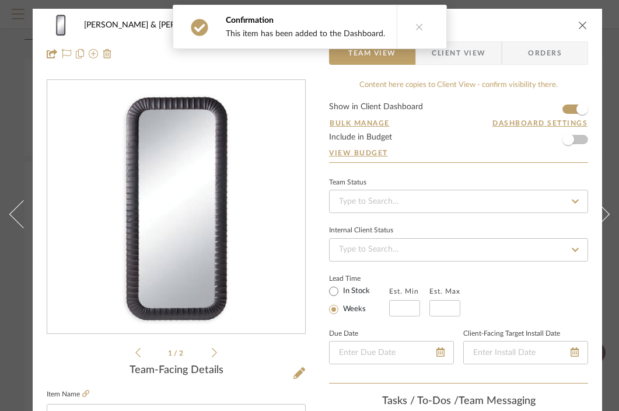
click at [583, 25] on icon "close" at bounding box center [582, 24] width 9 height 9
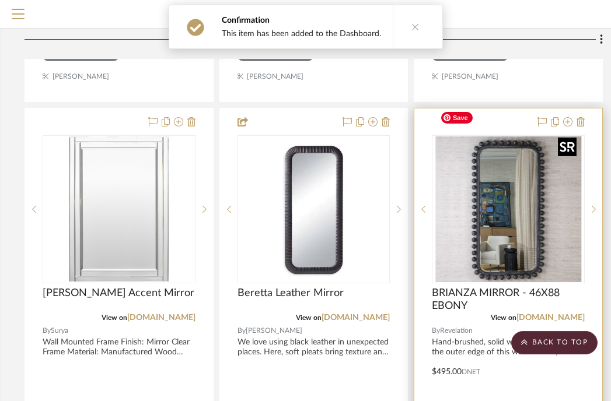
scroll to position [1063, 221]
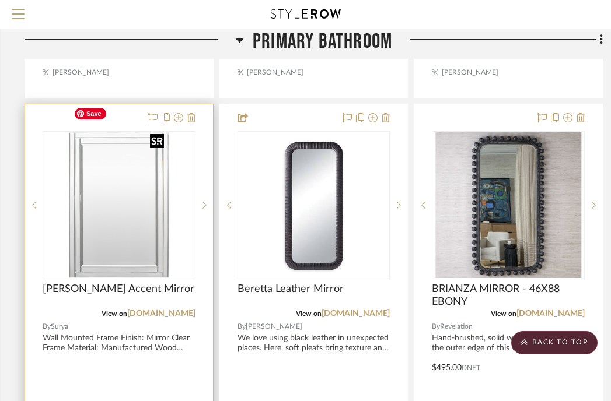
click at [167, 166] on img "0" at bounding box center [119, 205] width 100 height 146
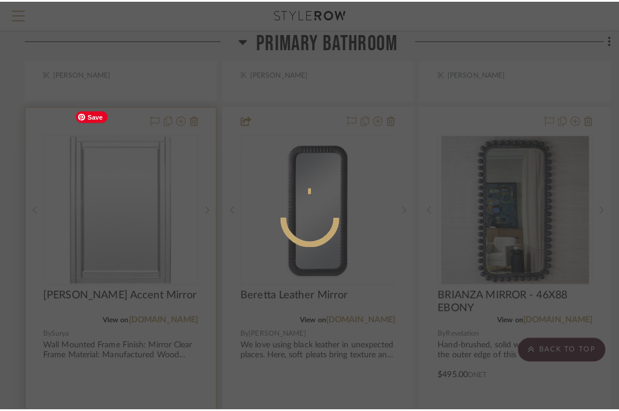
scroll to position [0, 0]
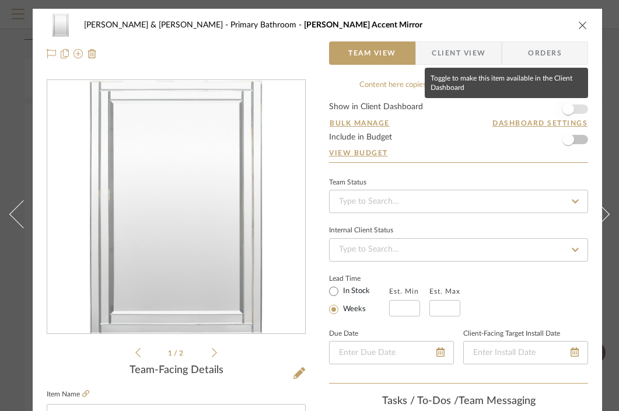
click at [567, 112] on span "button" at bounding box center [568, 109] width 12 height 12
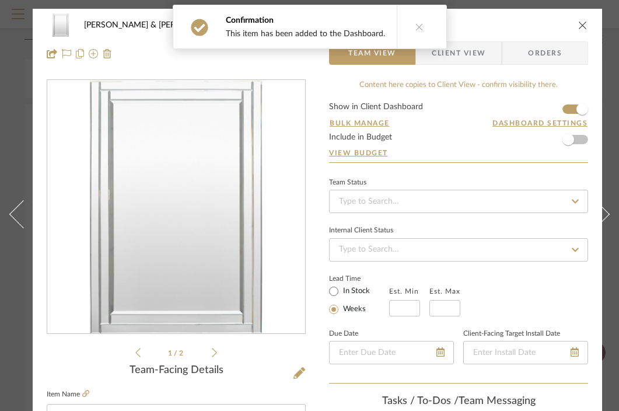
click at [583, 26] on icon "close" at bounding box center [582, 24] width 9 height 9
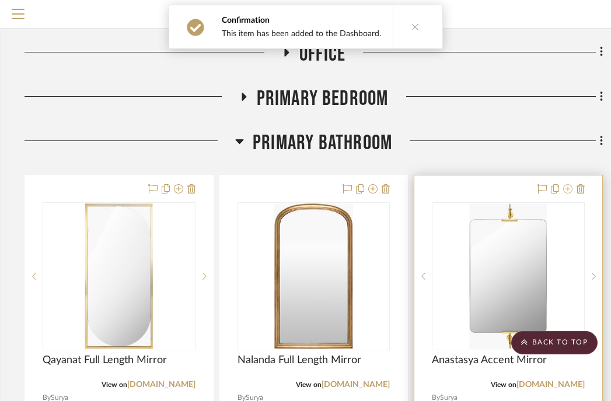
click at [568, 184] on icon at bounding box center [567, 188] width 9 height 9
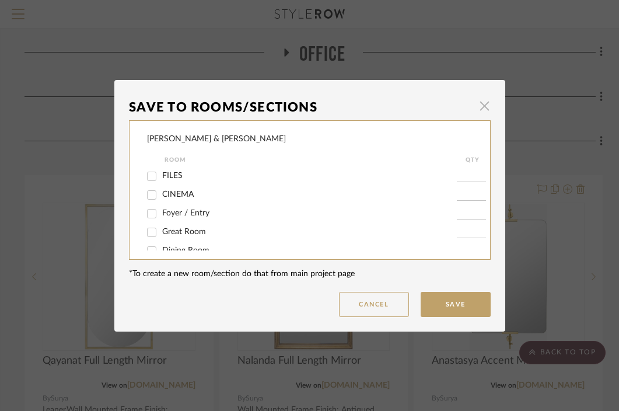
click at [481, 103] on span "button" at bounding box center [484, 106] width 23 height 23
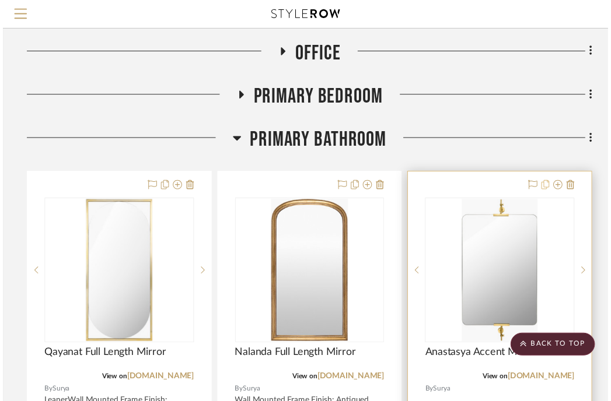
scroll to position [474, 221]
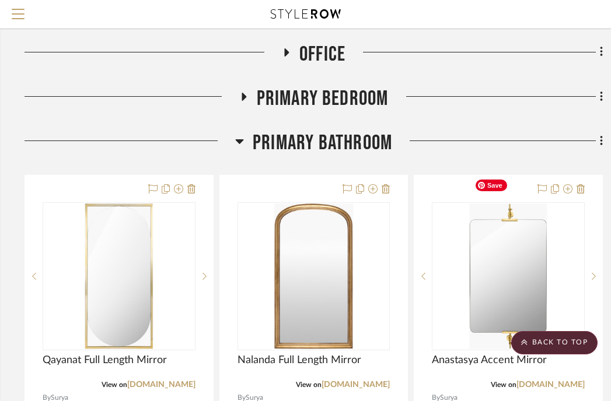
click at [498, 183] on span "Save" at bounding box center [492, 186] width 32 height 12
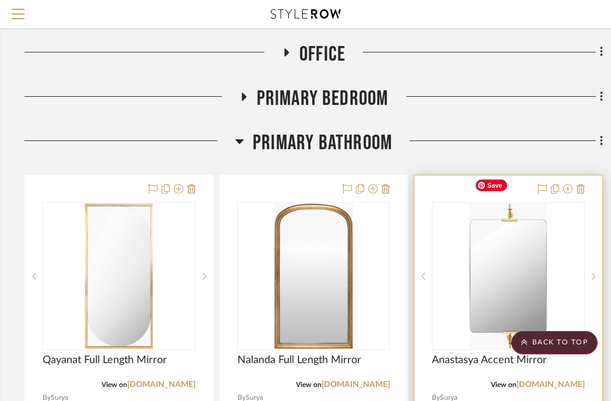
click at [532, 212] on img "0" at bounding box center [509, 277] width 78 height 146
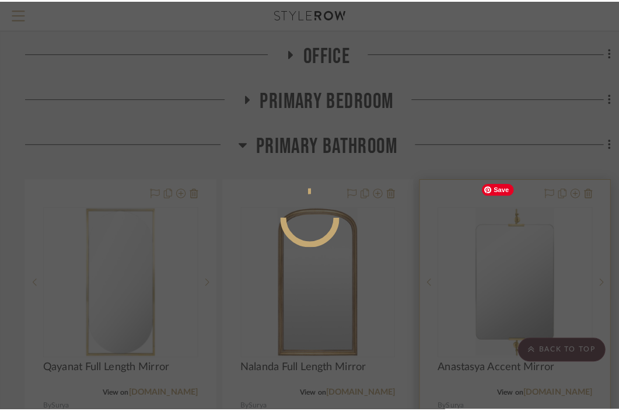
scroll to position [0, 0]
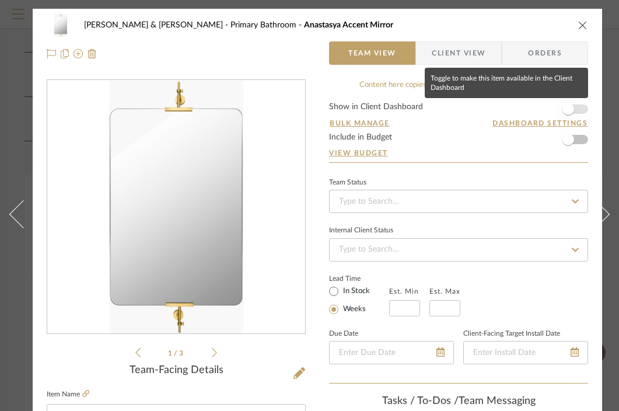
click at [571, 110] on span "button" at bounding box center [568, 109] width 12 height 12
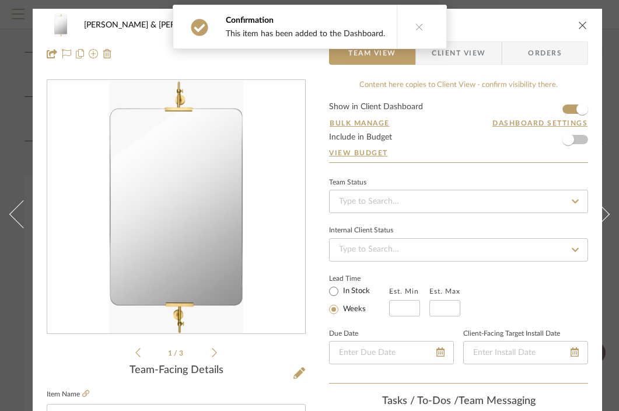
click at [582, 26] on icon "close" at bounding box center [582, 24] width 9 height 9
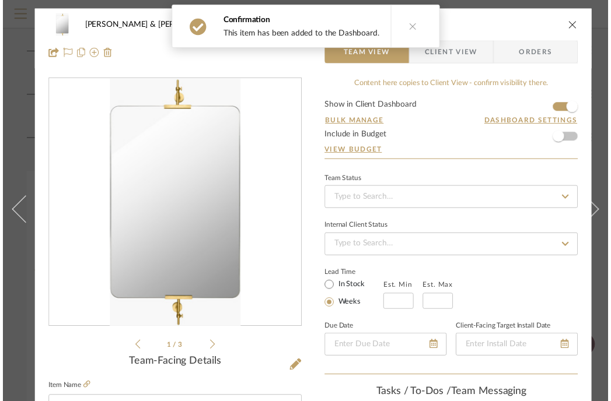
scroll to position [474, 221]
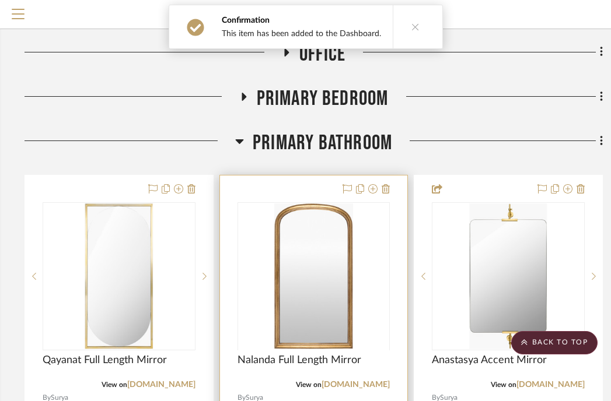
click at [353, 252] on div at bounding box center [313, 349] width 153 height 295
click at [341, 204] on img "0" at bounding box center [313, 277] width 79 height 146
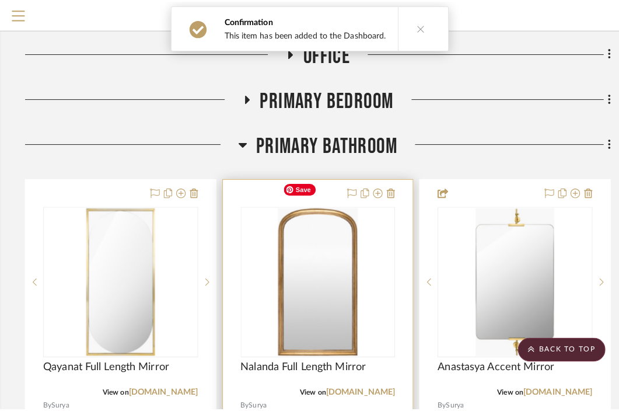
scroll to position [0, 0]
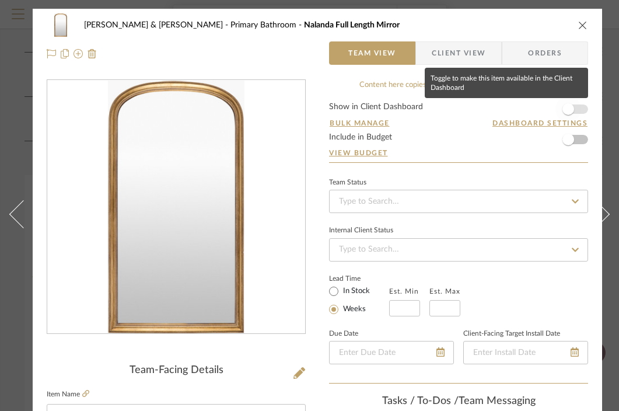
click at [565, 110] on span "button" at bounding box center [568, 109] width 12 height 12
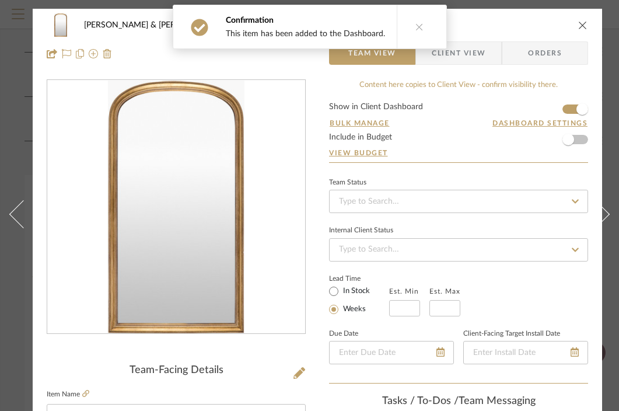
click at [580, 29] on icon "close" at bounding box center [582, 24] width 9 height 9
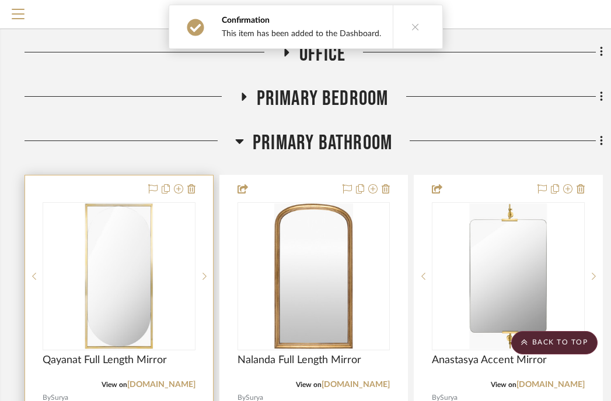
click at [128, 258] on img "0" at bounding box center [119, 277] width 69 height 146
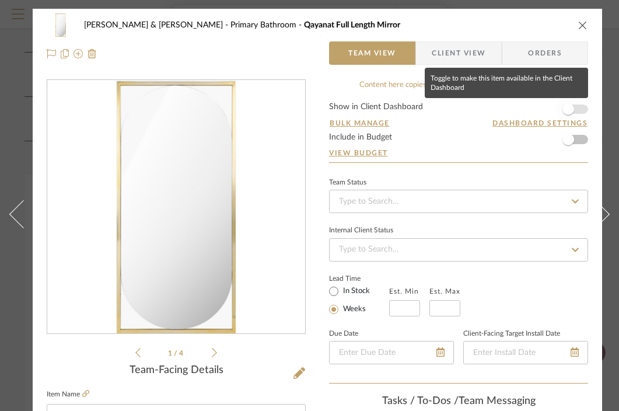
click at [564, 110] on span "button" at bounding box center [568, 109] width 12 height 12
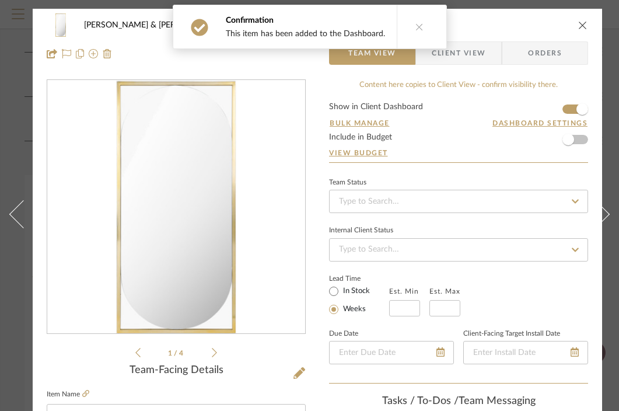
click at [585, 23] on icon "close" at bounding box center [582, 24] width 9 height 9
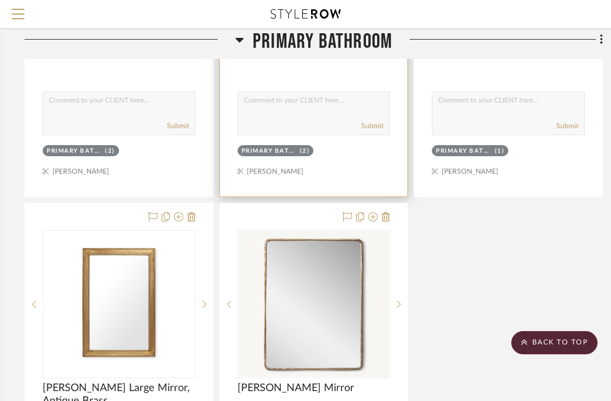
scroll to position [1487, 221]
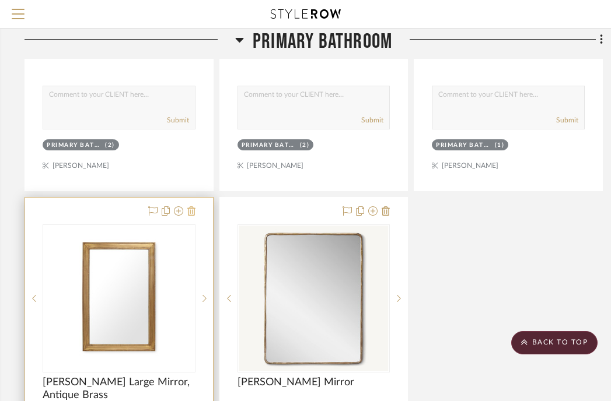
click at [194, 207] on icon at bounding box center [191, 211] width 8 height 9
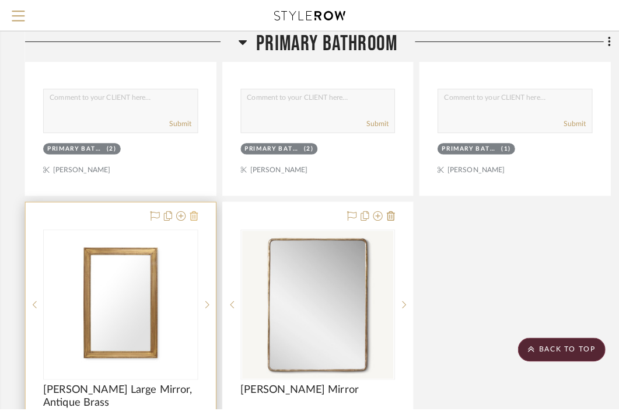
scroll to position [0, 0]
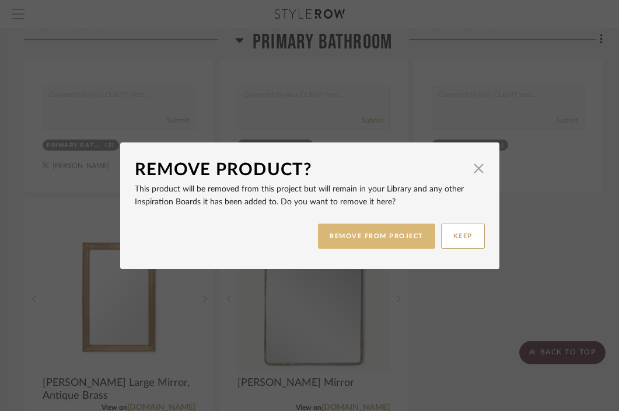
click at [400, 243] on button "REMOVE FROM PROJECT" at bounding box center [376, 235] width 117 height 25
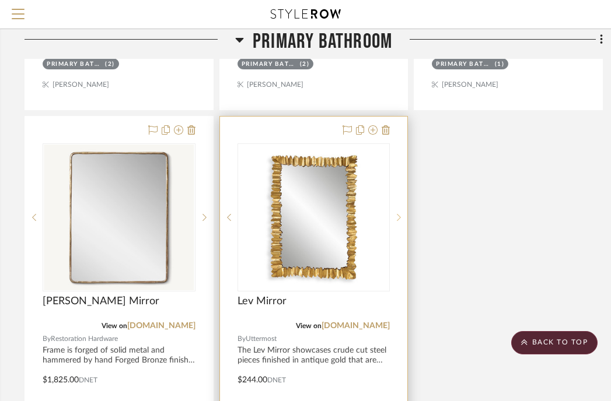
scroll to position [1581, 221]
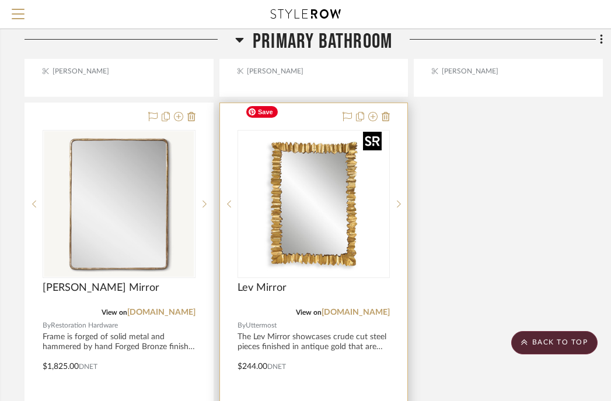
click at [322, 182] on img "0" at bounding box center [313, 204] width 146 height 146
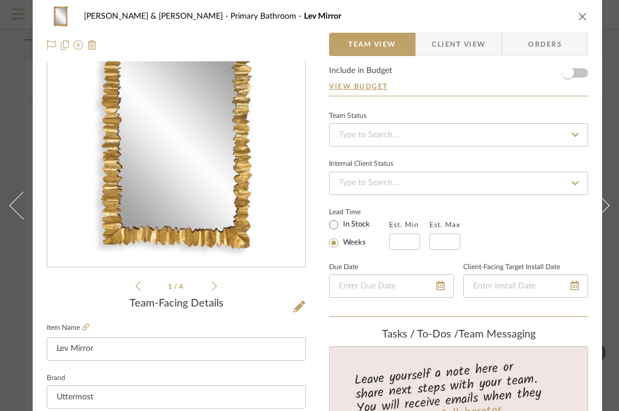
scroll to position [0, 0]
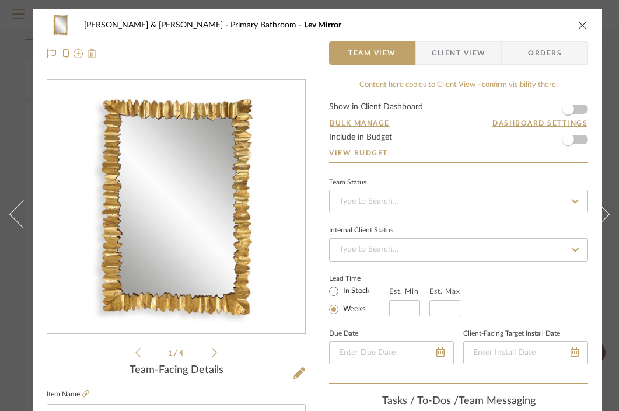
click at [583, 25] on icon "close" at bounding box center [582, 24] width 9 height 9
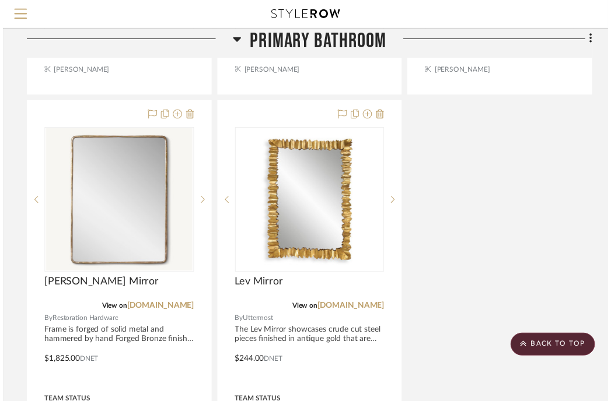
scroll to position [1581, 221]
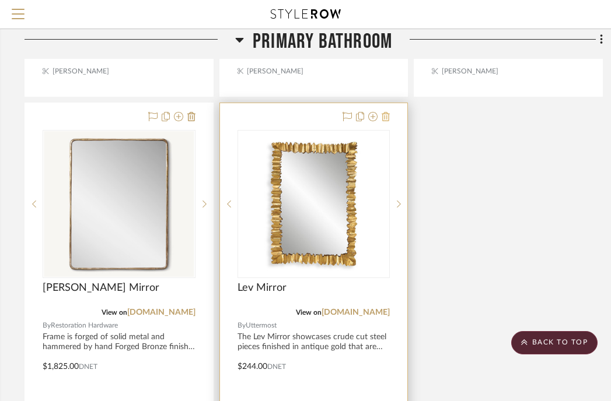
click at [385, 112] on icon at bounding box center [386, 116] width 8 height 9
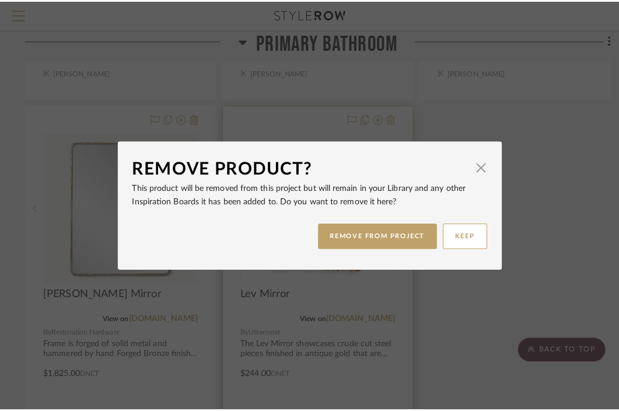
scroll to position [0, 0]
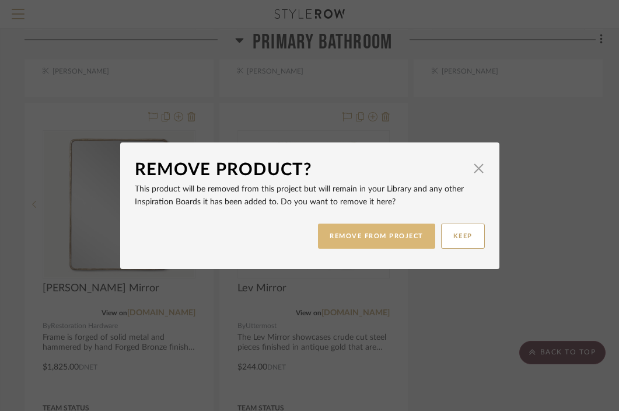
click at [375, 236] on button "REMOVE FROM PROJECT" at bounding box center [376, 235] width 117 height 25
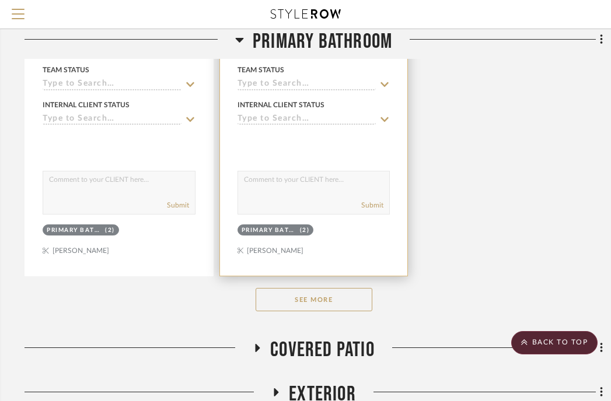
scroll to position [1923, 221]
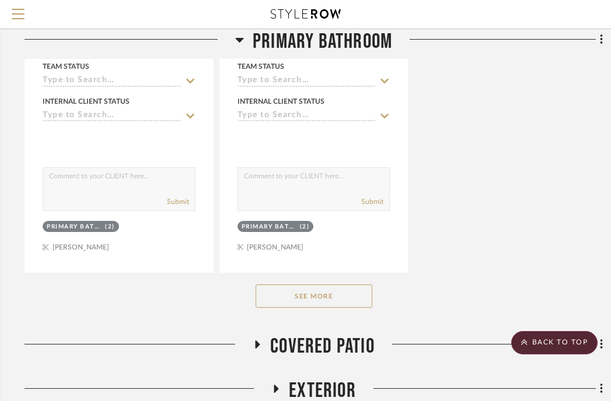
click at [336, 285] on button "See More" at bounding box center [314, 296] width 117 height 23
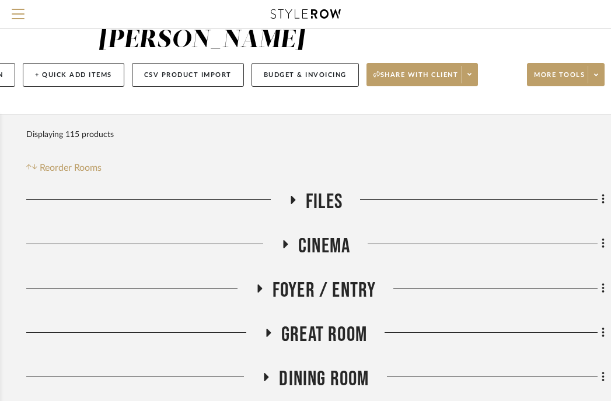
scroll to position [0, 219]
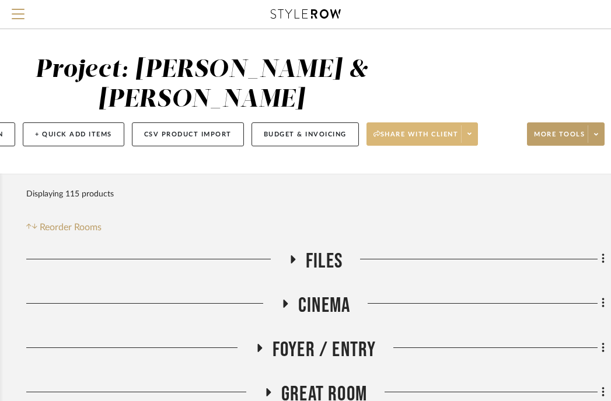
click at [432, 130] on span "Share with client" at bounding box center [415, 139] width 85 height 18
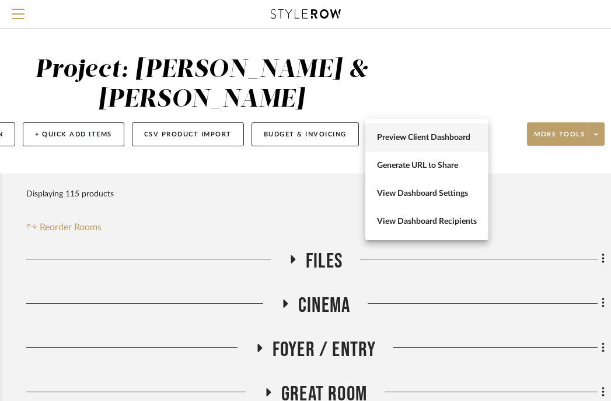
click at [428, 135] on span "Preview Client Dashboard" at bounding box center [427, 138] width 100 height 10
